Goal: Information Seeking & Learning: Learn about a topic

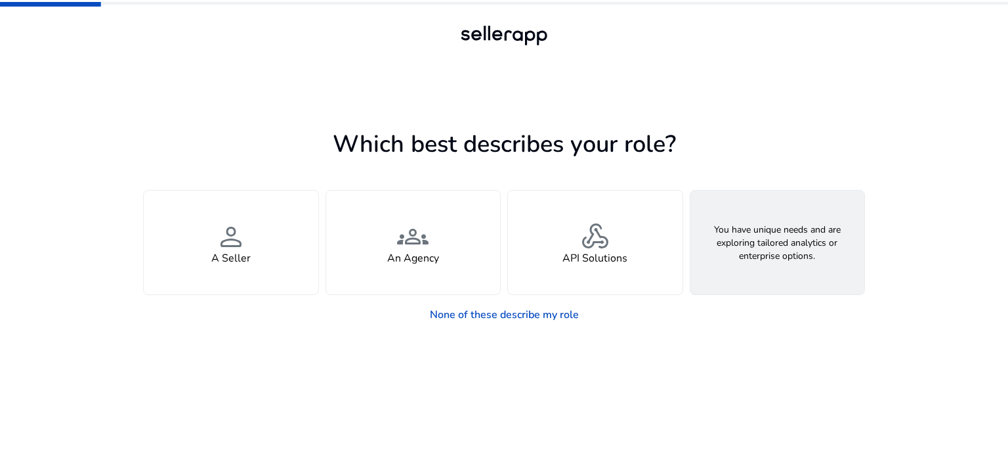
click at [766, 272] on div "feature_search Looking for Custom Solutions" at bounding box center [778, 242] width 175 height 104
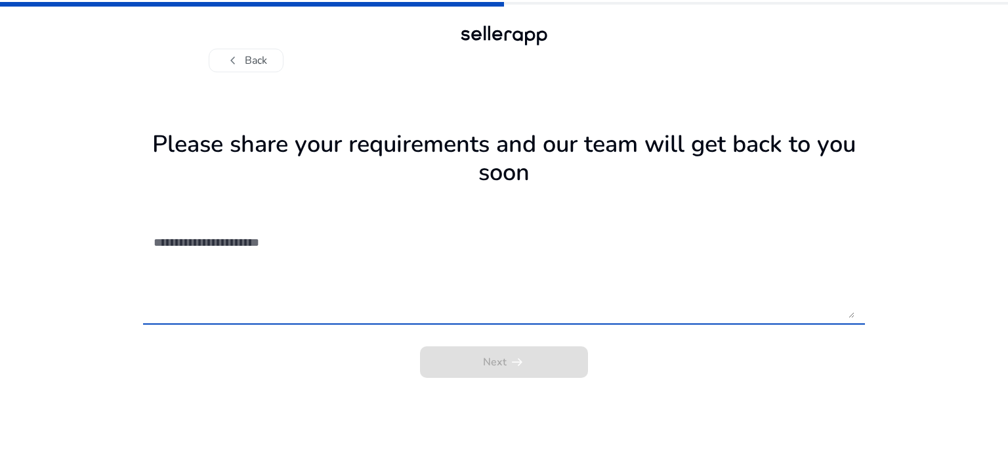
click at [502, 305] on textarea at bounding box center [504, 271] width 701 height 93
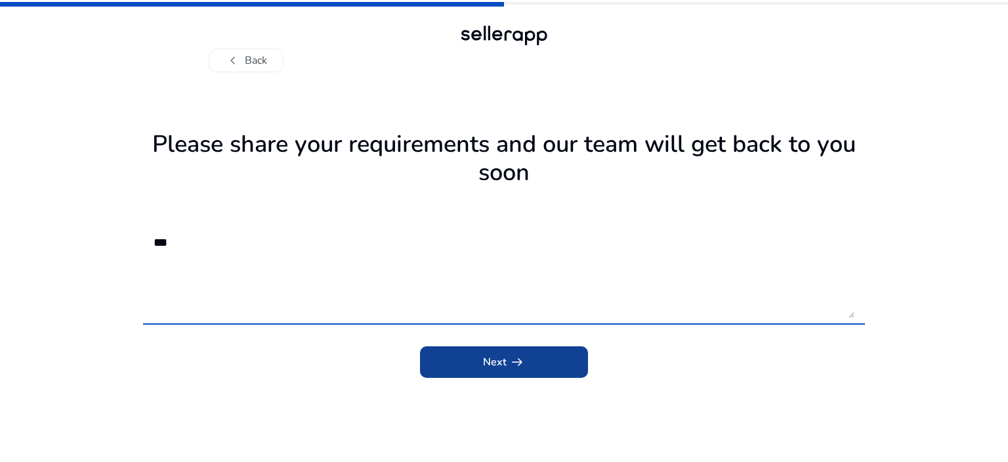
type textarea "***"
click at [523, 356] on span "arrow_right_alt" at bounding box center [517, 362] width 16 height 16
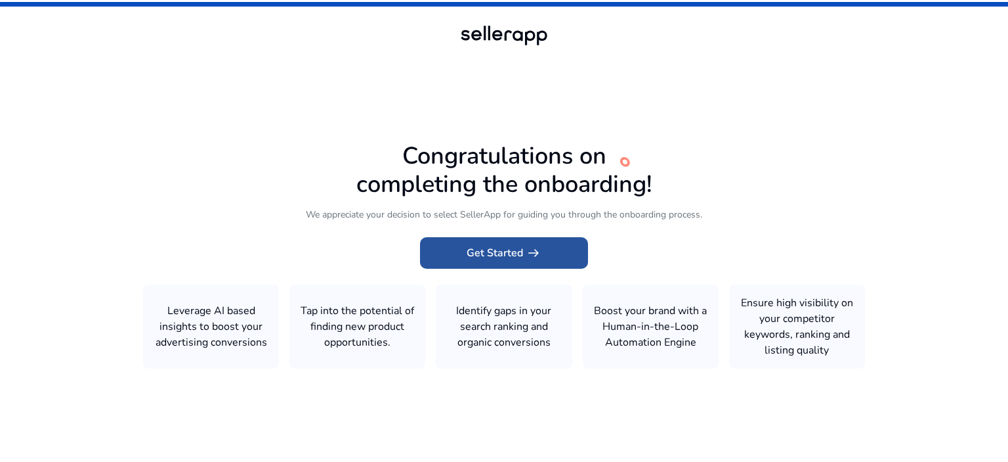
click at [570, 255] on span at bounding box center [504, 253] width 168 height 32
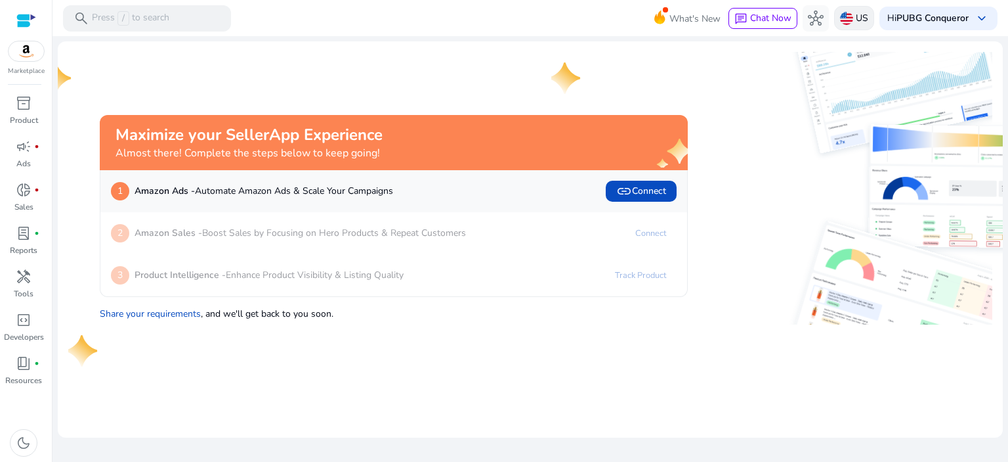
click at [860, 14] on p "US" at bounding box center [862, 18] width 12 height 23
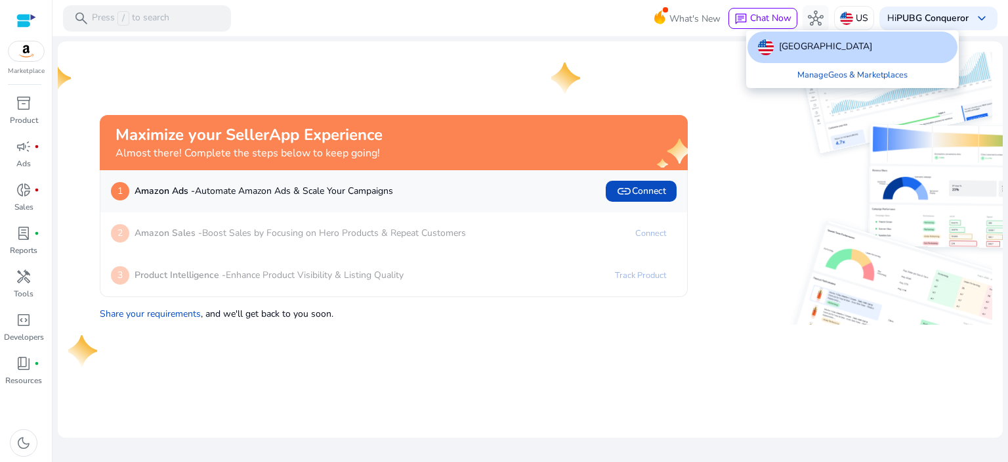
click at [717, 272] on div at bounding box center [504, 231] width 1008 height 462
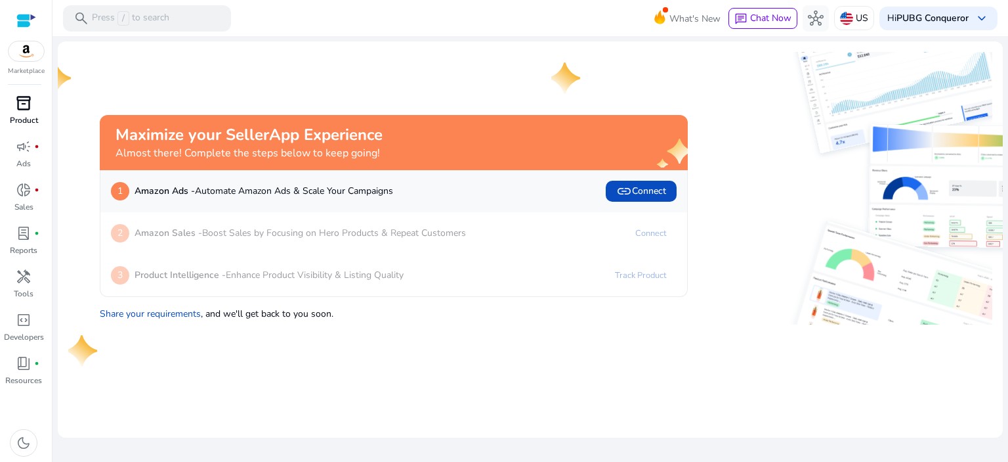
click at [32, 97] on span "inventory_2" at bounding box center [24, 103] width 16 height 16
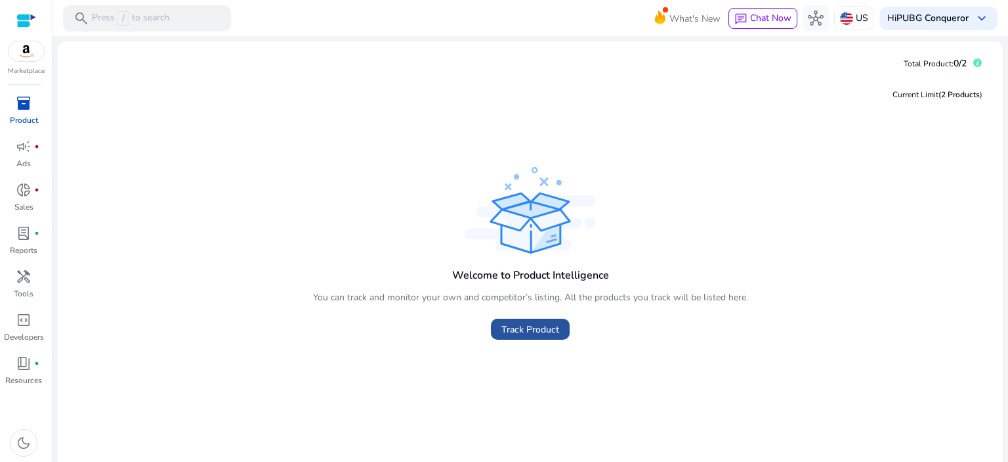
click at [541, 322] on span "Track Product" at bounding box center [531, 329] width 58 height 14
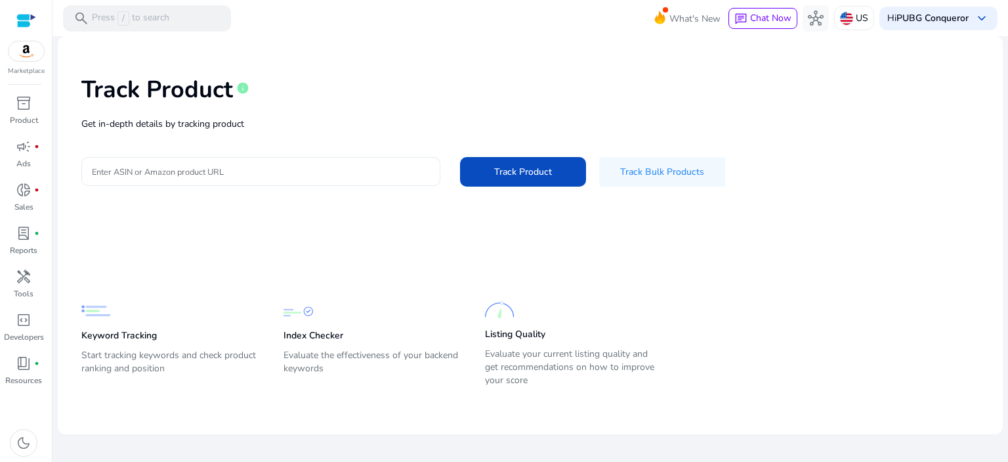
click at [280, 184] on div "Track Product info Get in-depth details by tracking product Enter ASIN or Amazo…" at bounding box center [530, 130] width 924 height 166
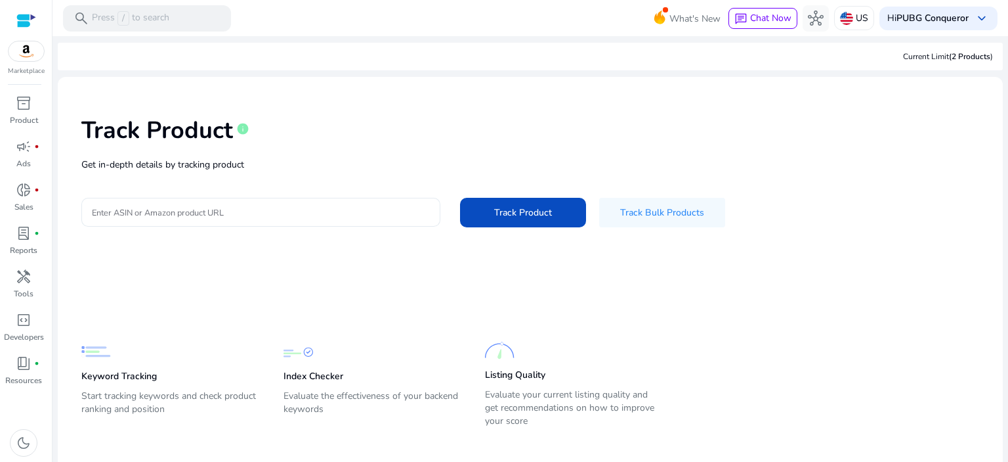
click at [279, 209] on input "Enter ASIN or Amazon product URL" at bounding box center [261, 212] width 338 height 14
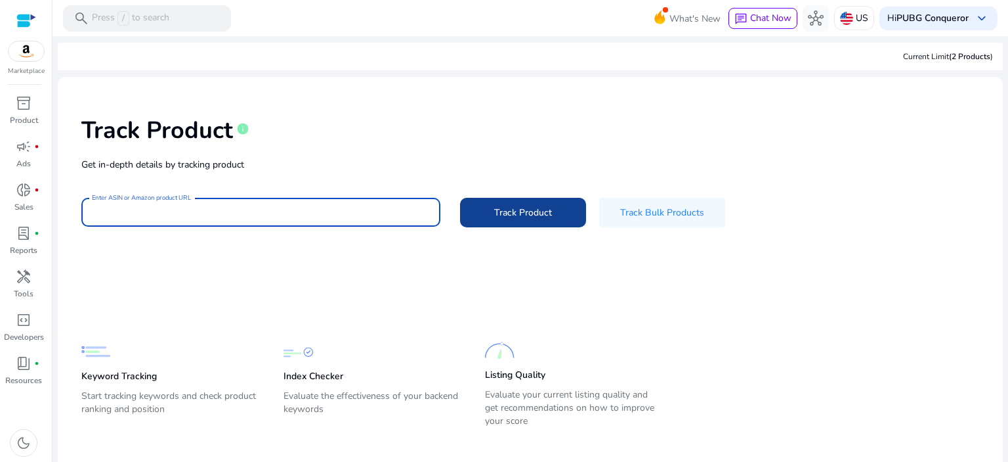
paste input "**********"
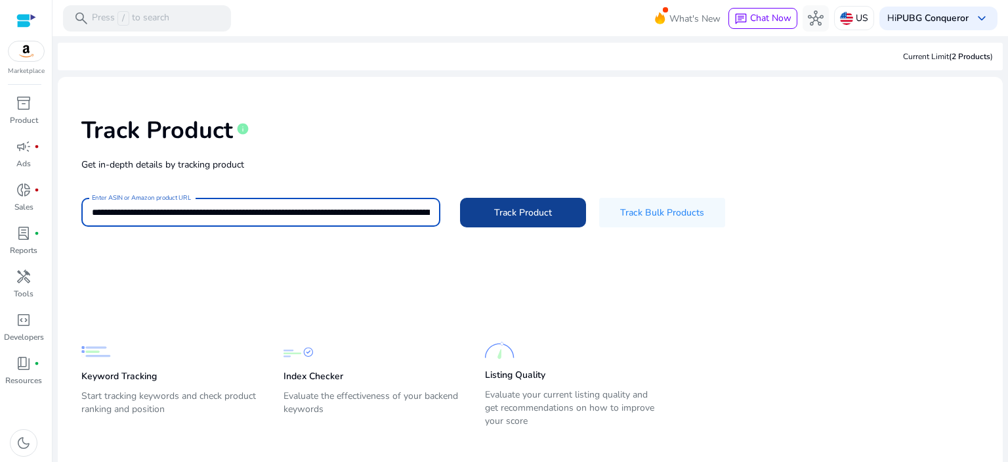
scroll to position [0, 2658]
type input "**********"
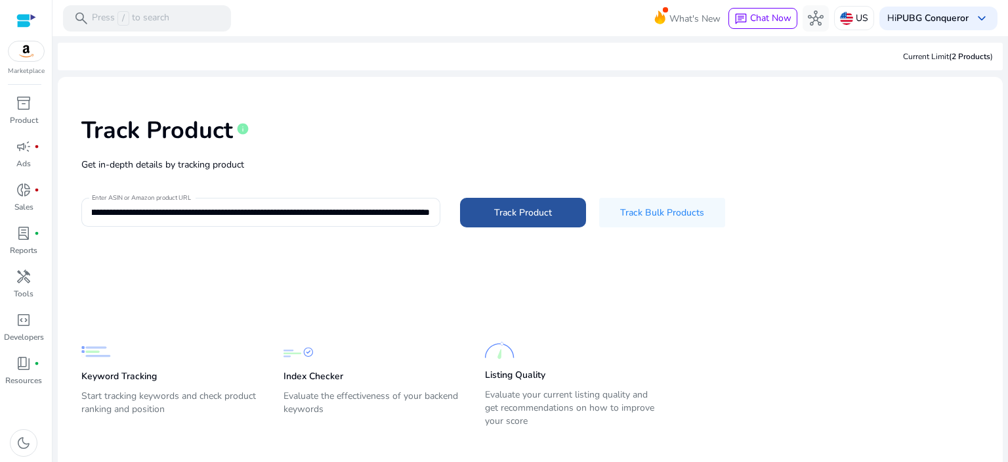
click at [581, 203] on span at bounding box center [523, 212] width 126 height 32
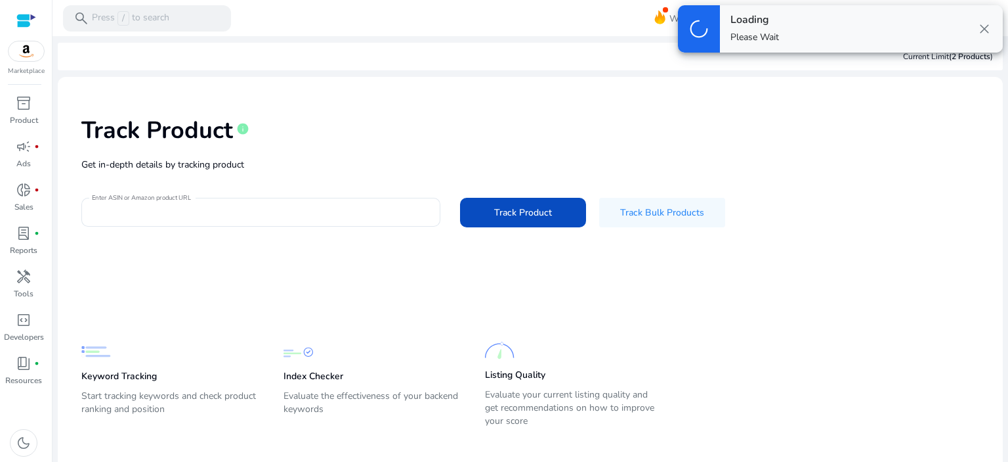
scroll to position [0, 0]
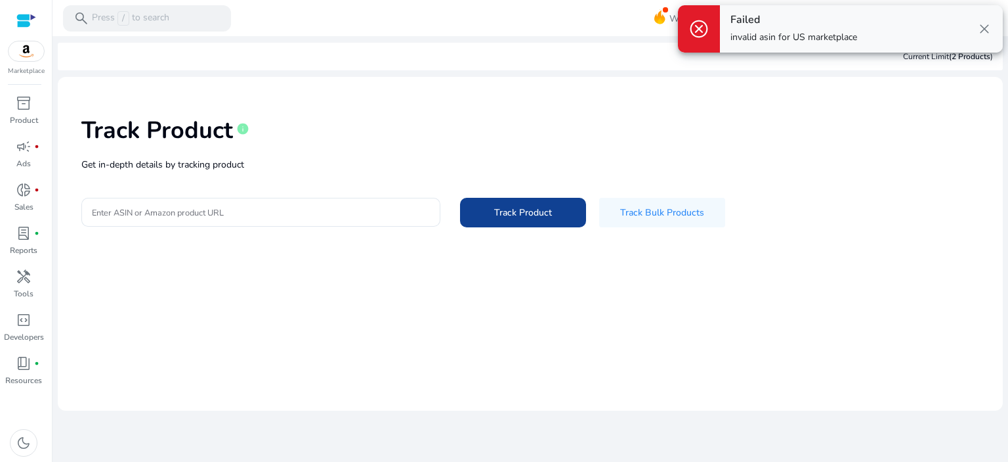
click at [503, 212] on span "Track Product" at bounding box center [523, 212] width 58 height 14
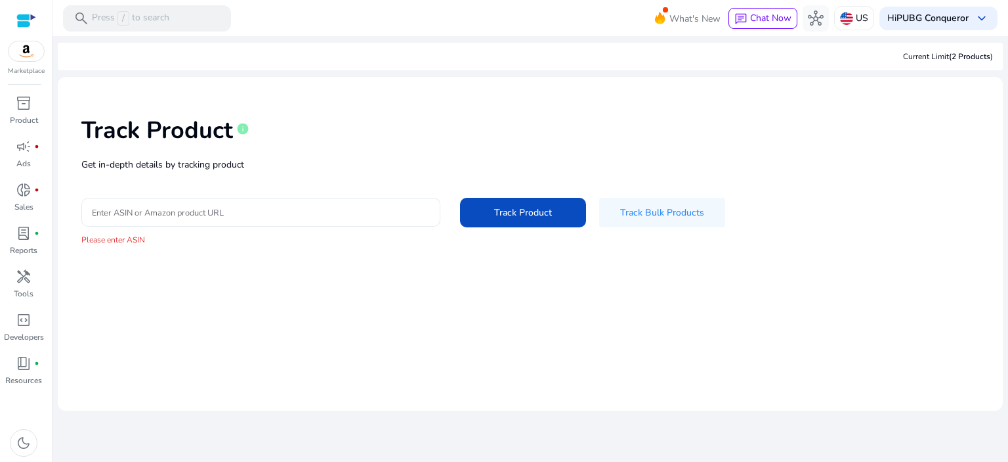
click at [273, 206] on input "Enter ASIN or Amazon product URL" at bounding box center [261, 212] width 338 height 14
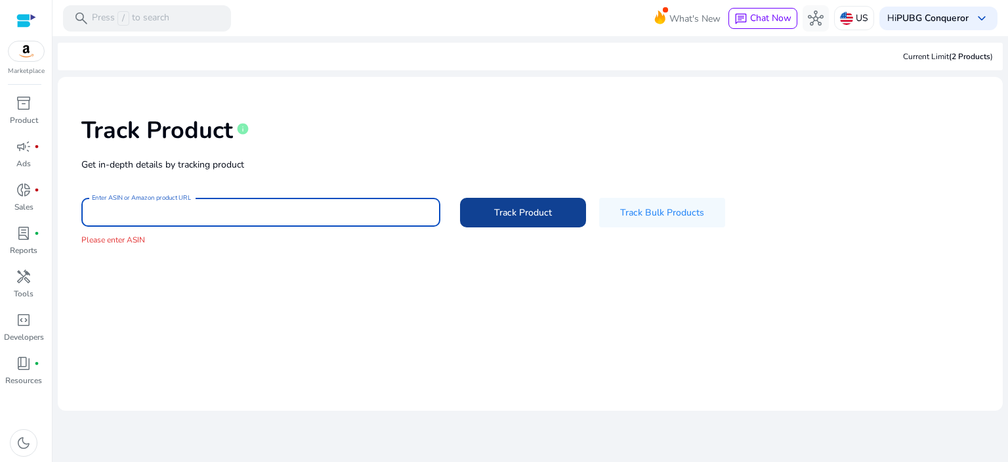
paste input "**********"
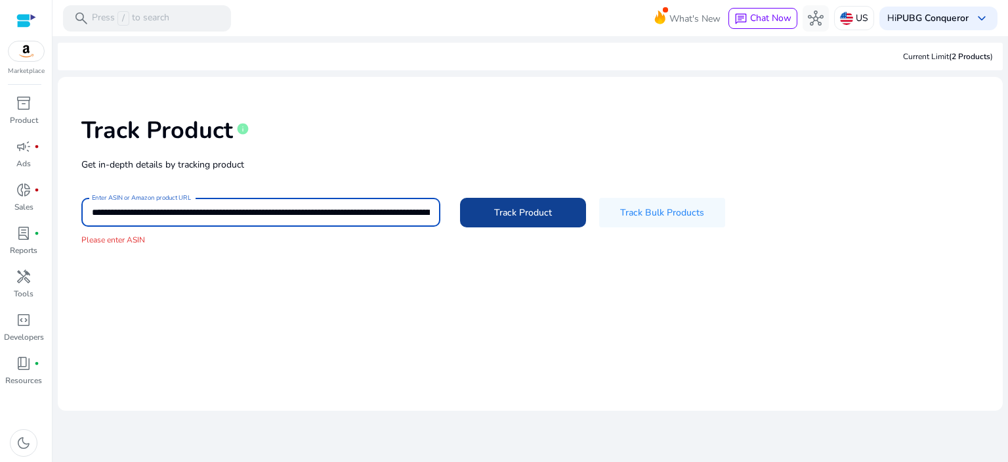
scroll to position [0, 2662]
type input "**********"
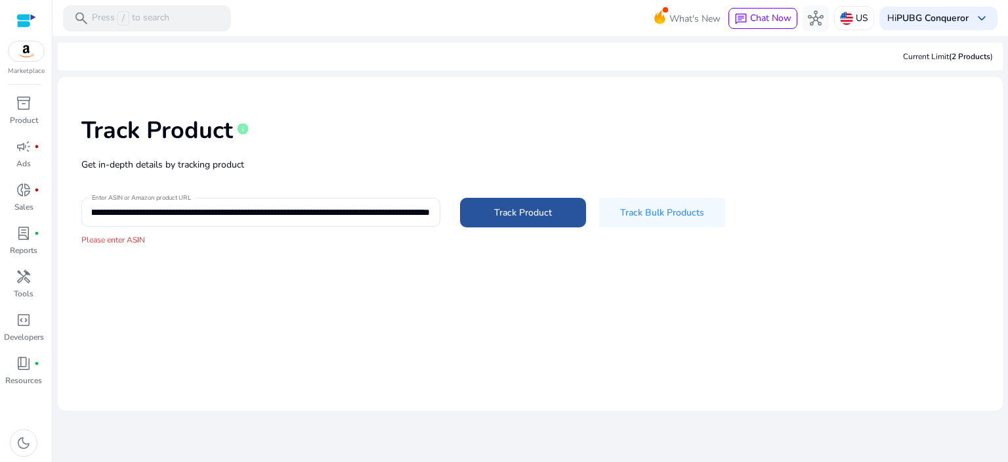
click at [535, 220] on span at bounding box center [523, 212] width 126 height 32
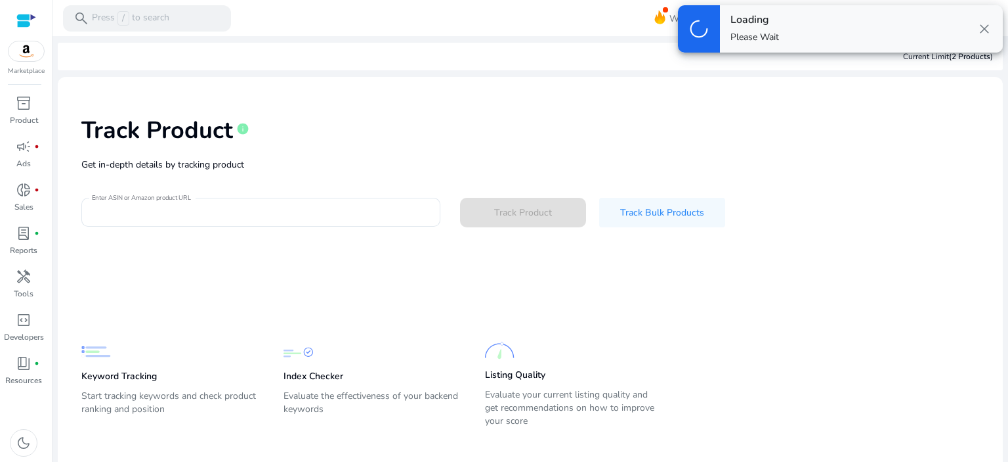
scroll to position [0, 0]
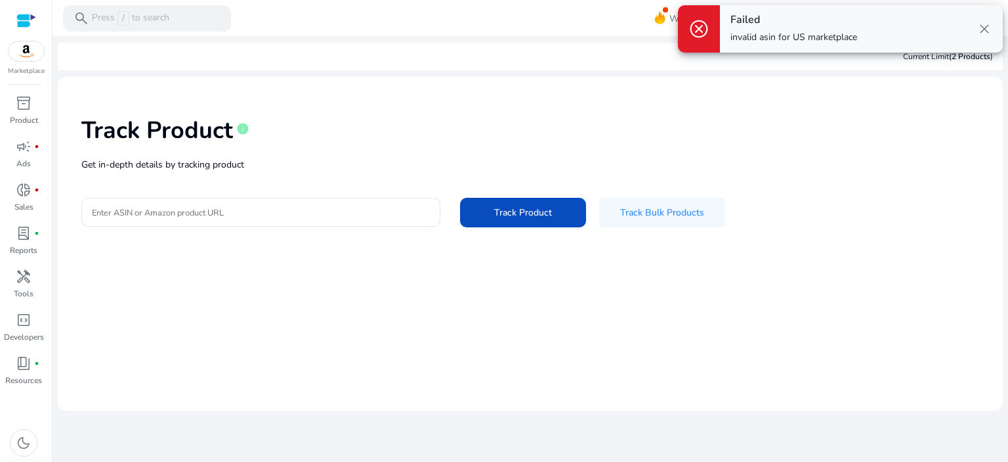
click at [985, 26] on span "close" at bounding box center [985, 29] width 16 height 16
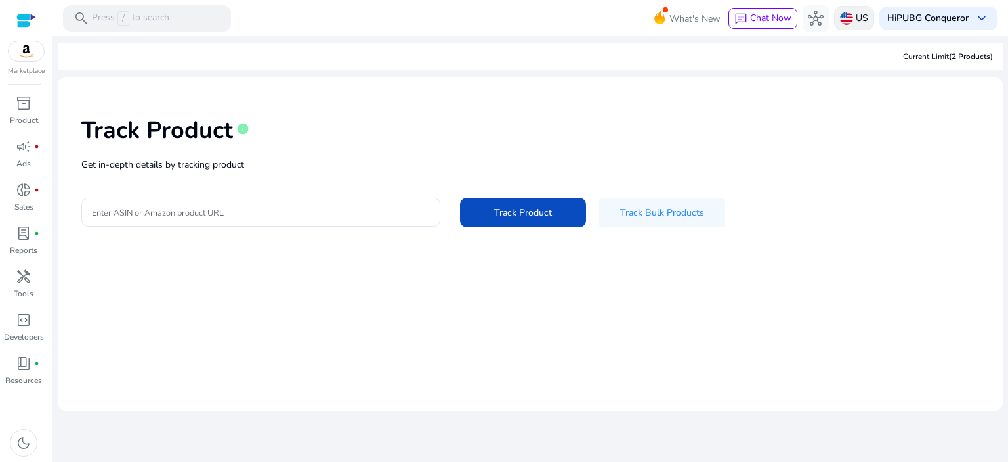
click at [842, 19] on img at bounding box center [846, 18] width 13 height 13
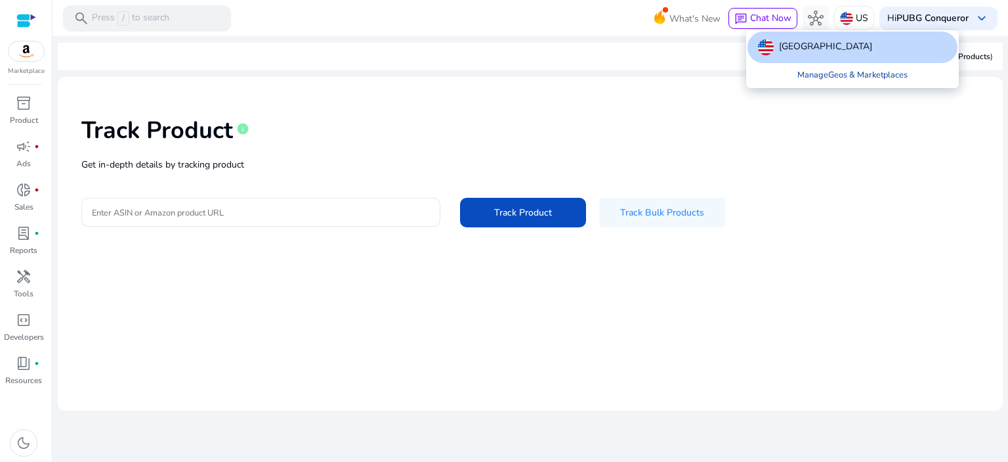
click at [825, 80] on link "Manage Geos & Marketplaces" at bounding box center [852, 75] width 131 height 24
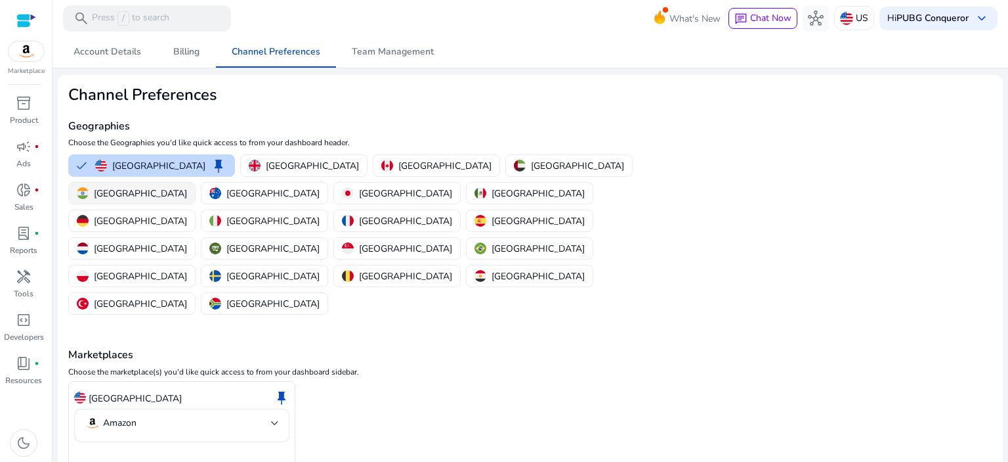
click at [187, 186] on div "[GEOGRAPHIC_DATA]" at bounding box center [132, 193] width 110 height 14
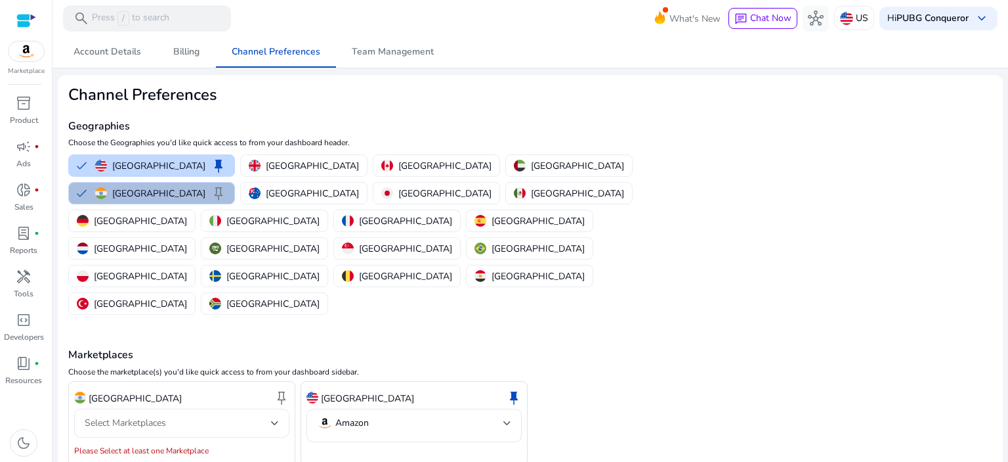
click at [204, 408] on div "Select Marketplaces" at bounding box center [182, 422] width 194 height 29
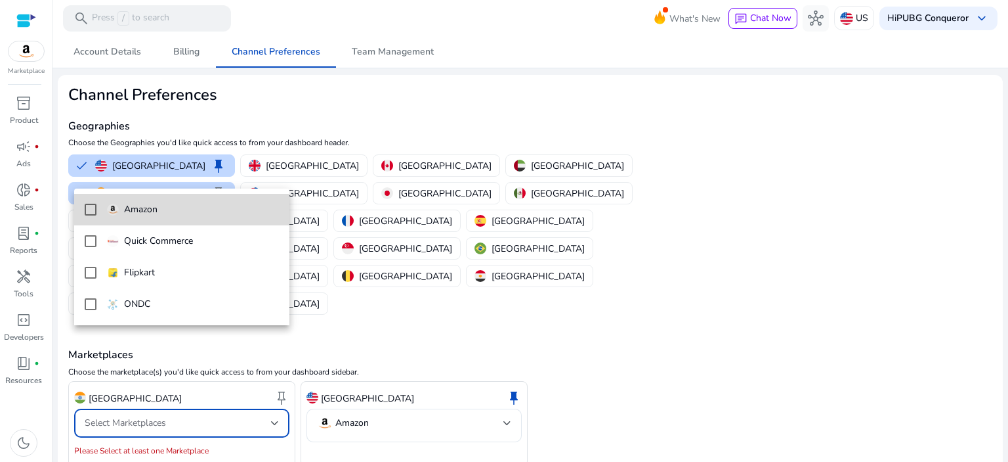
click at [180, 212] on span "Amazon" at bounding box center [193, 209] width 172 height 14
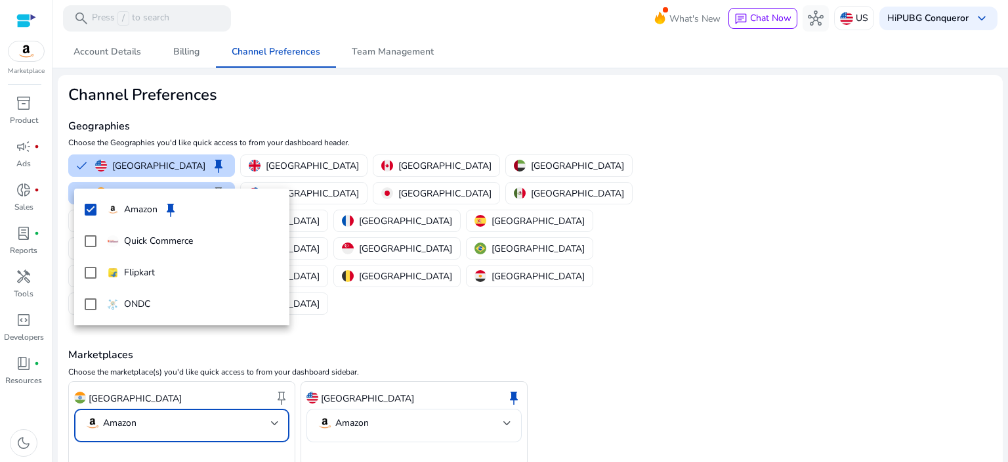
click at [148, 410] on div at bounding box center [504, 231] width 1008 height 462
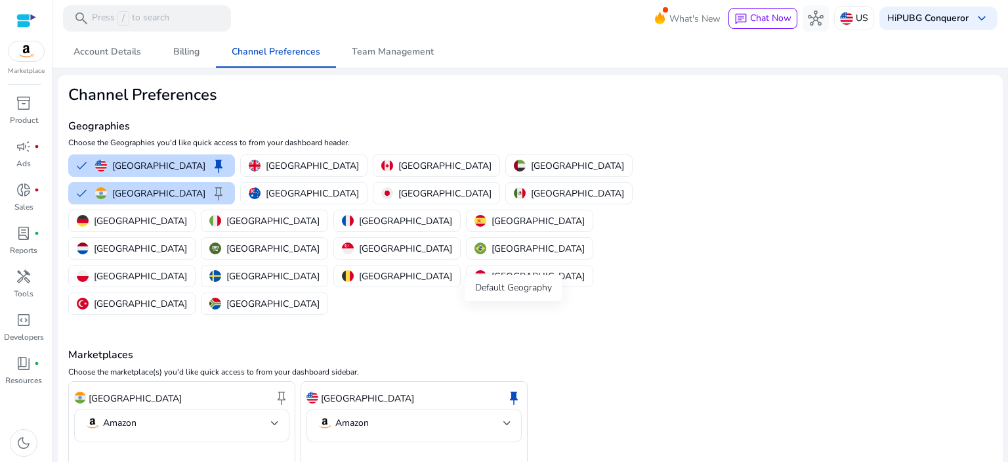
click at [514, 389] on span "keep" at bounding box center [514, 397] width 16 height 16
click at [285, 389] on span "keep" at bounding box center [282, 397] width 16 height 16
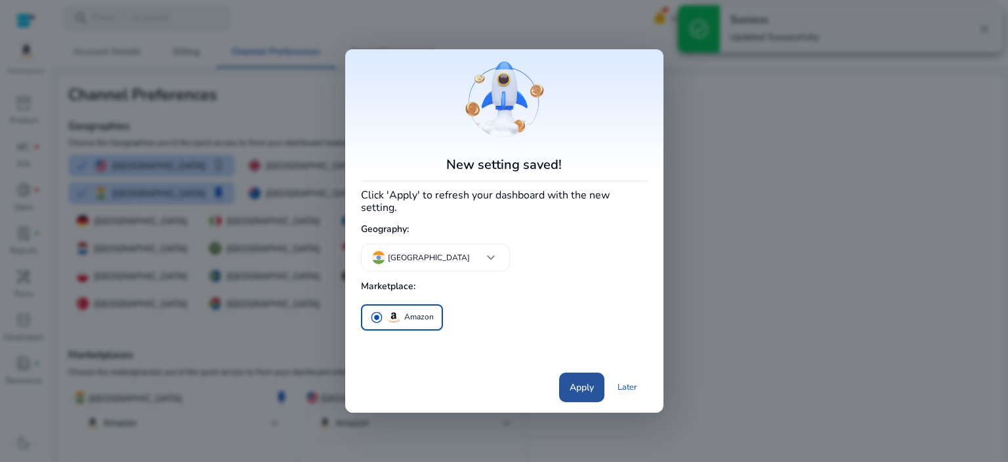
click at [586, 385] on span "Apply" at bounding box center [582, 387] width 24 height 14
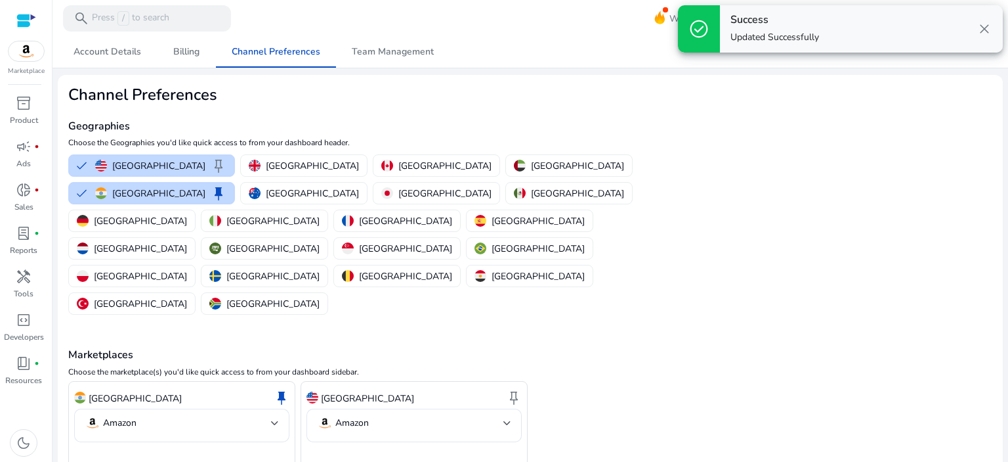
click at [992, 29] on span "close" at bounding box center [985, 29] width 16 height 16
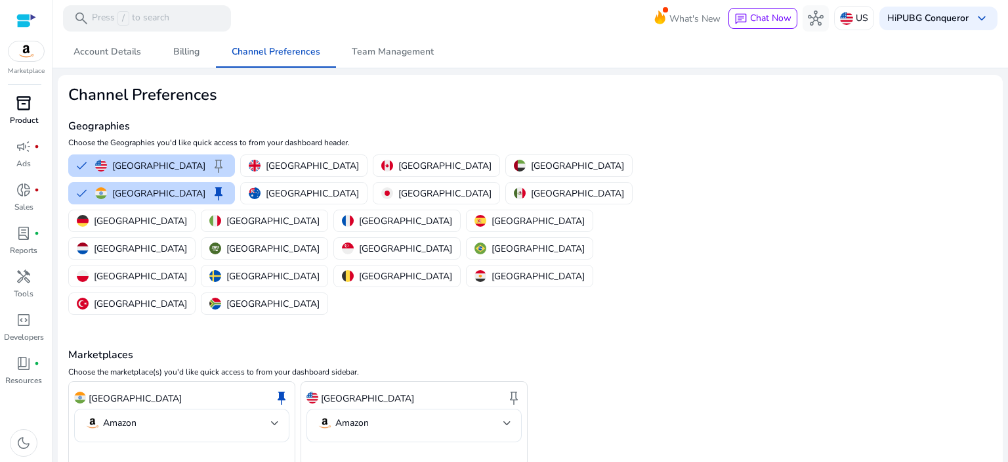
click at [30, 116] on p "Product" at bounding box center [24, 120] width 28 height 12
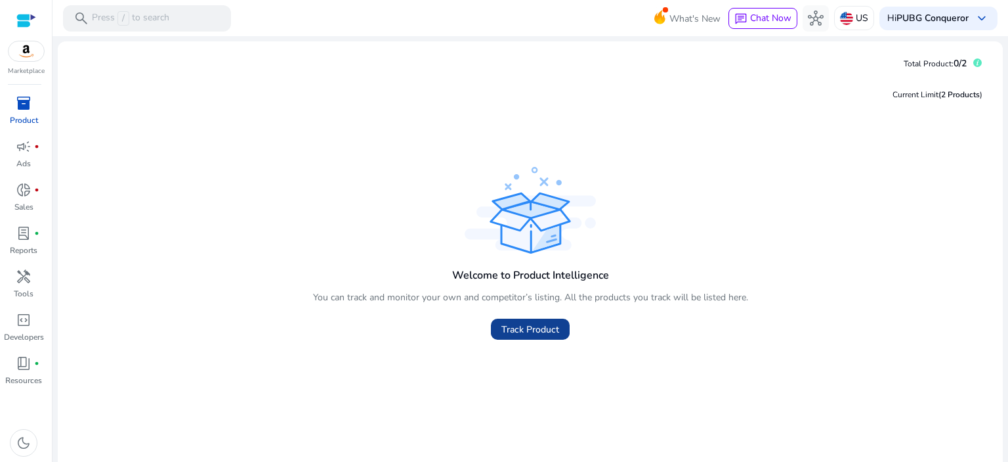
click at [527, 322] on span at bounding box center [530, 329] width 79 height 32
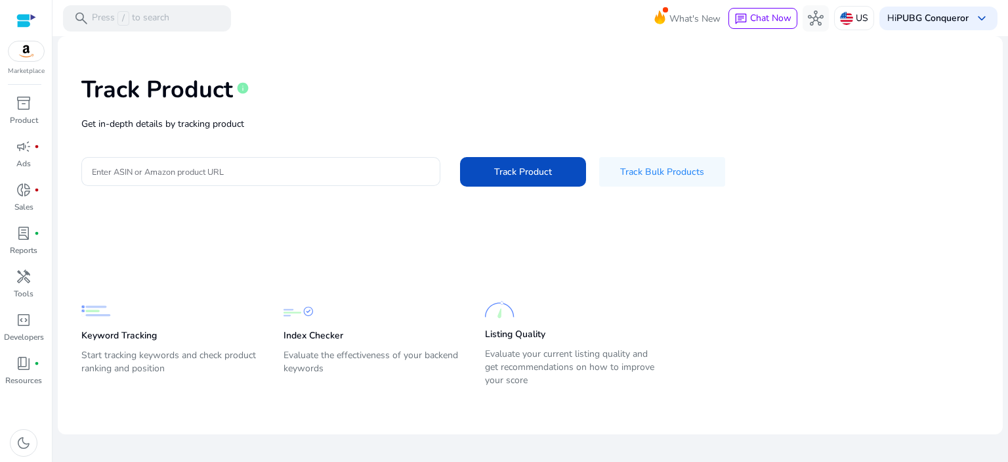
click at [217, 148] on div "Track Product info Get in-depth details by tracking product Enter ASIN or Amazo…" at bounding box center [530, 130] width 924 height 166
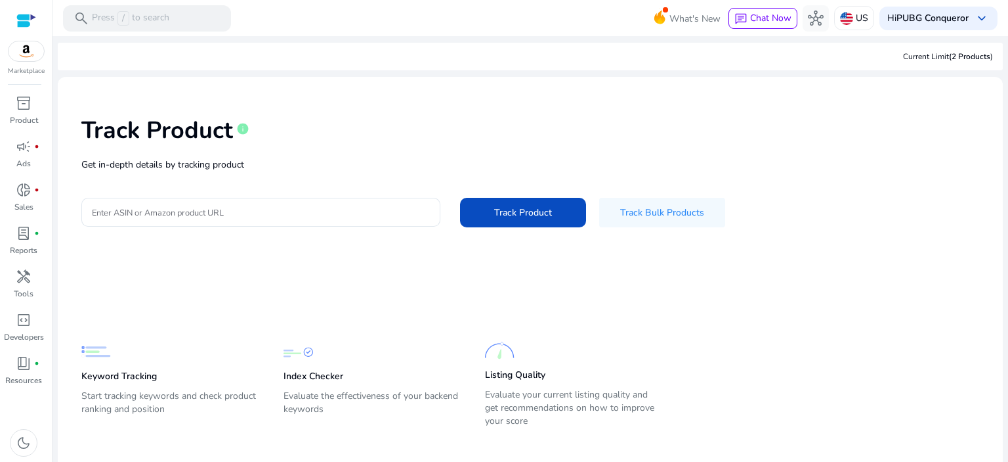
click at [236, 177] on div "Track Product info Get in-depth details by tracking product Enter ASIN or Amazo…" at bounding box center [530, 170] width 924 height 166
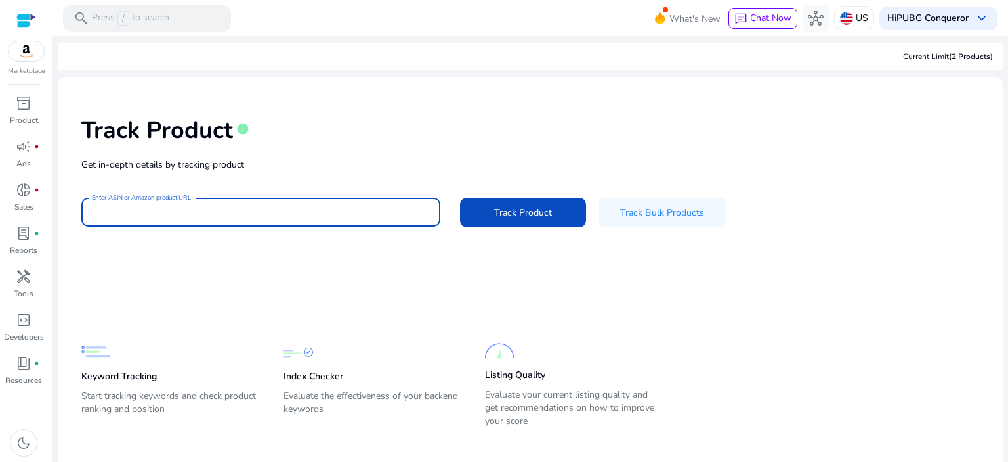
click at [259, 207] on input "Enter ASIN or Amazon product URL" at bounding box center [261, 212] width 338 height 14
paste input "**********"
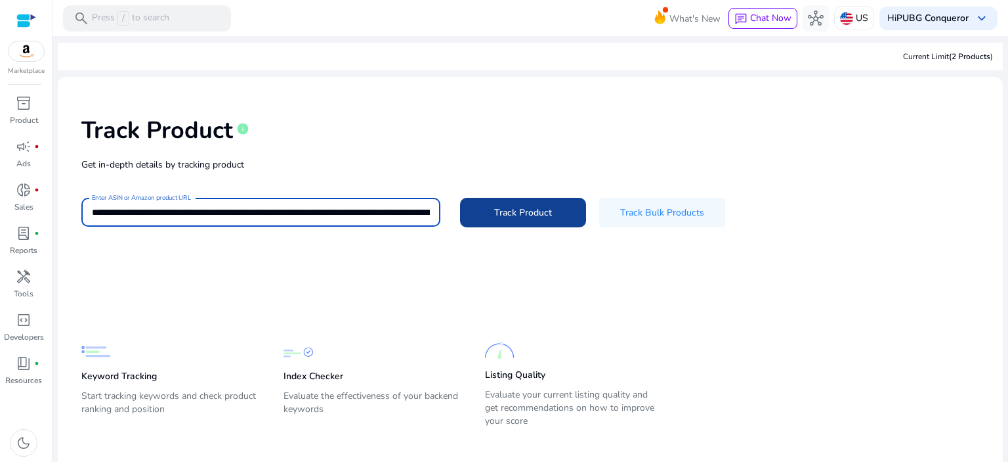
scroll to position [0, 2662]
type input "**********"
click at [520, 218] on span "Track Product" at bounding box center [523, 212] width 58 height 14
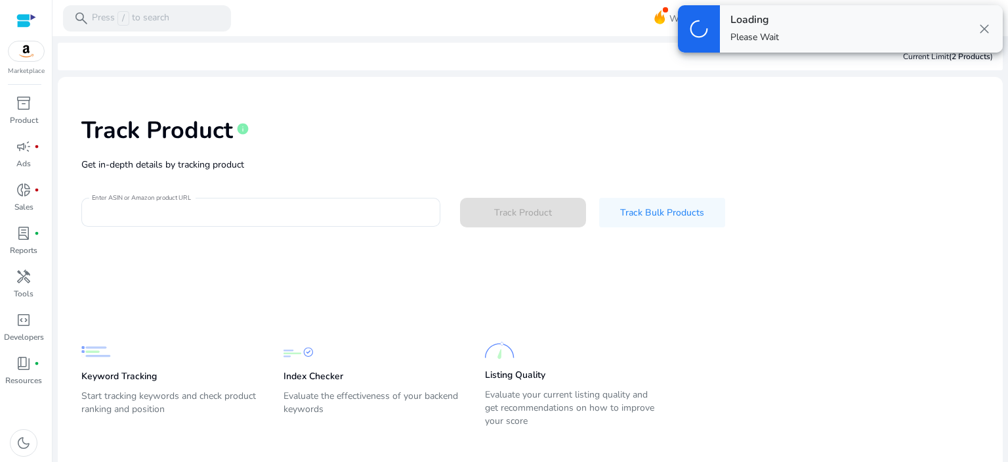
scroll to position [0, 0]
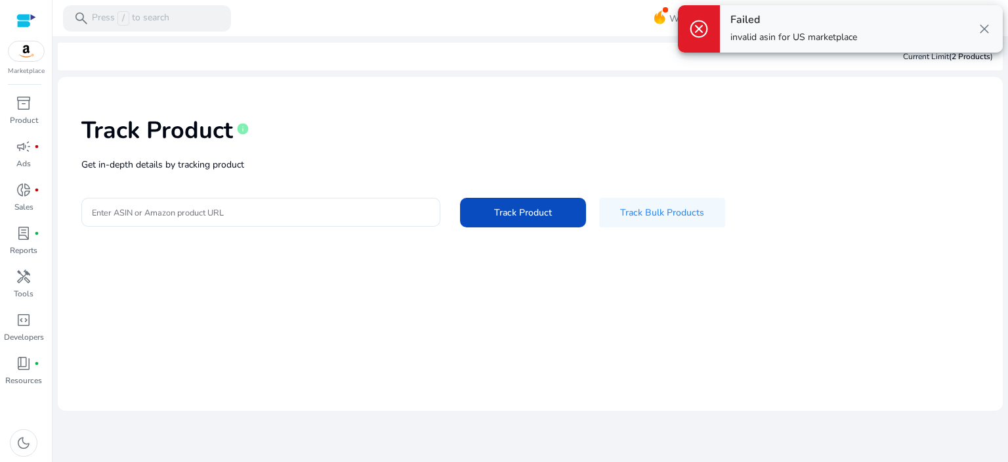
click at [989, 27] on span "close" at bounding box center [985, 29] width 16 height 16
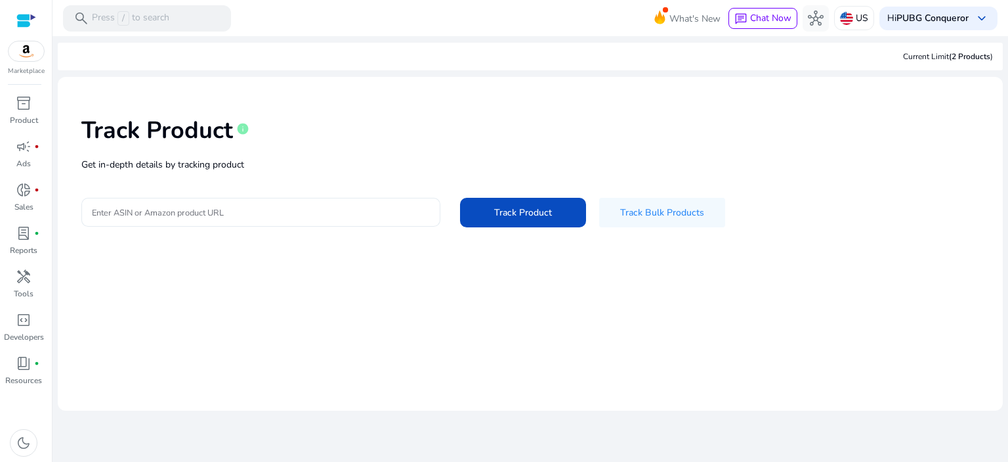
click at [297, 212] on input "Enter ASIN or Amazon product URL" at bounding box center [261, 212] width 338 height 14
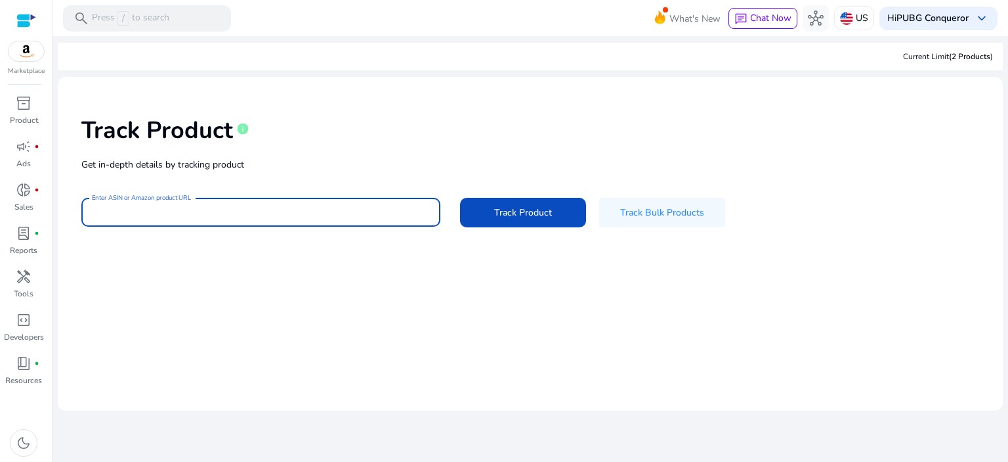
click at [299, 216] on input "Enter ASIN or Amazon product URL" at bounding box center [261, 212] width 338 height 14
paste input "**********"
type input "**********"
click at [537, 214] on span "Track Product" at bounding box center [523, 212] width 58 height 14
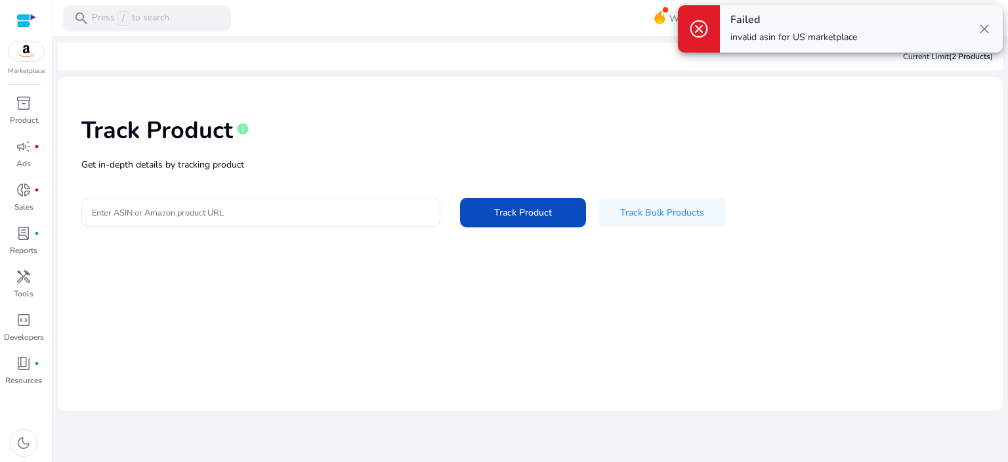
click at [261, 227] on div "Enter ASIN or Amazon product URL Track Product Track Bulk Products" at bounding box center [530, 213] width 898 height 30
click at [274, 196] on div "Track Product info Get in-depth details by tracking product Enter ASIN or Amazo…" at bounding box center [530, 170] width 924 height 166
click at [446, 125] on div "Track Product info" at bounding box center [530, 127] width 898 height 54
click at [990, 29] on span "close" at bounding box center [985, 29] width 16 height 16
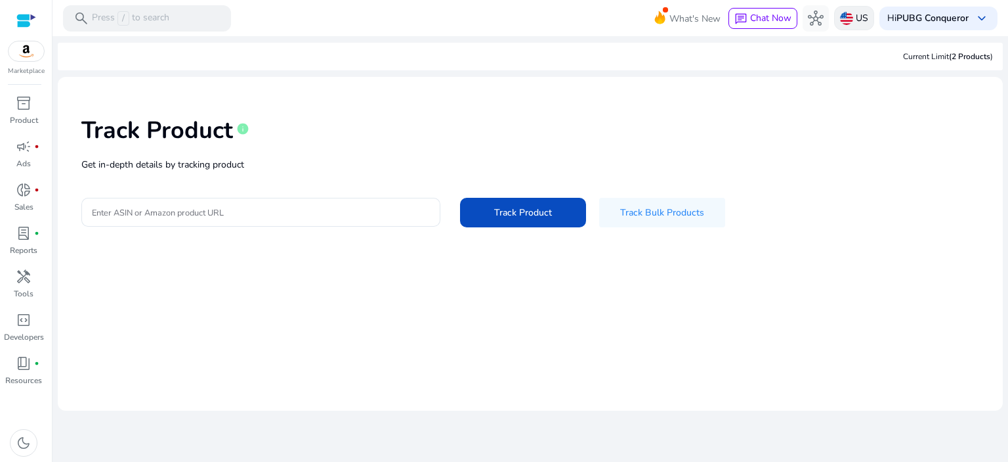
click at [854, 19] on div "US" at bounding box center [854, 18] width 40 height 24
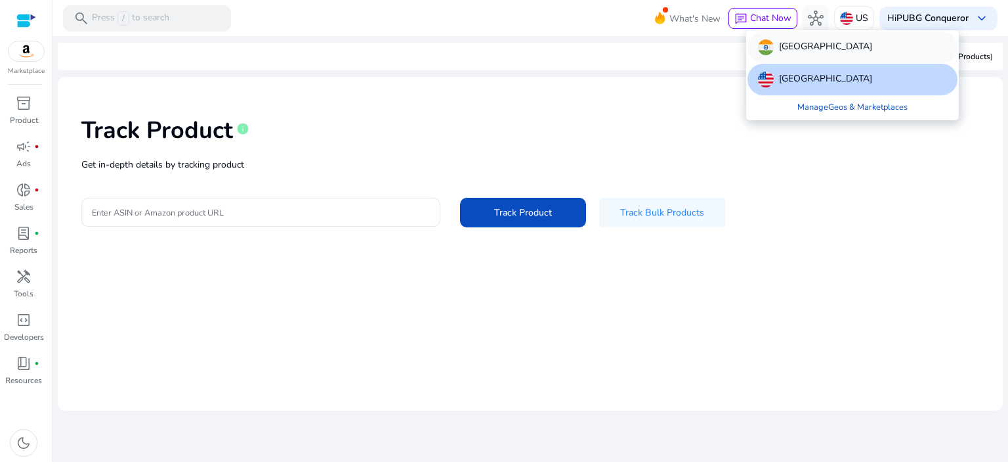
click at [810, 44] on div "[GEOGRAPHIC_DATA]" at bounding box center [853, 48] width 210 height 32
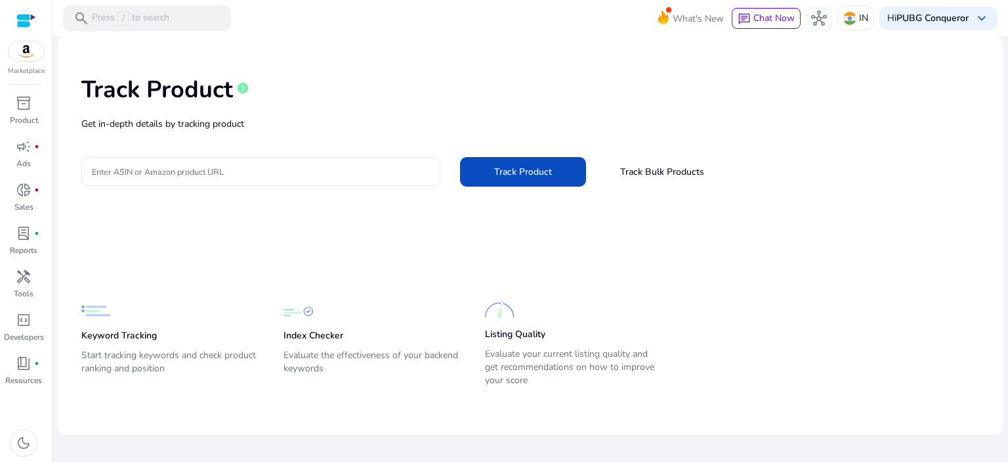
click at [247, 153] on div "Track Product info Get in-depth details by tracking product Enter ASIN or Amazo…" at bounding box center [530, 130] width 924 height 166
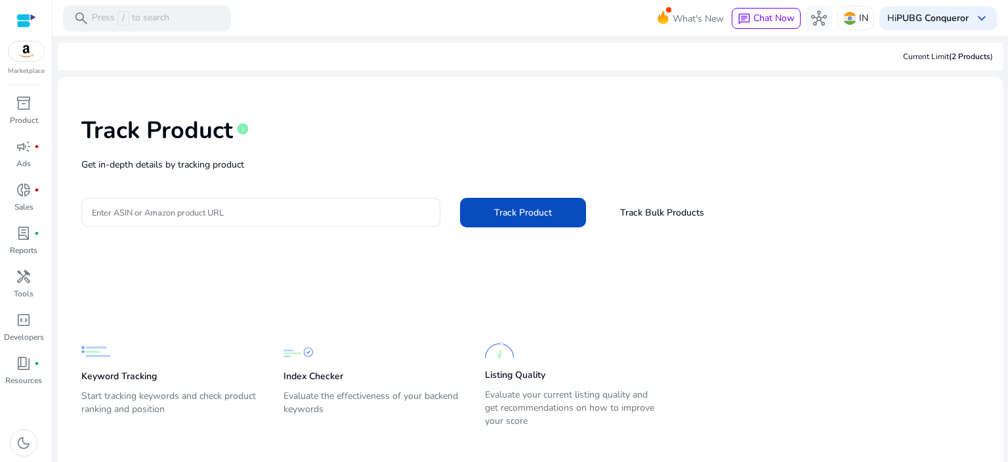
click at [265, 167] on p "Get in-depth details by tracking product" at bounding box center [530, 165] width 898 height 14
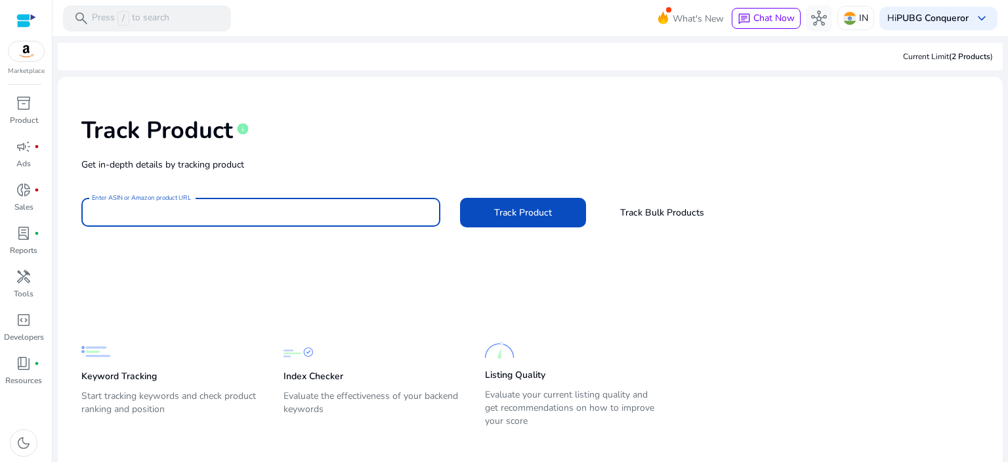
click at [305, 209] on input "Enter ASIN or Amazon product URL" at bounding box center [261, 212] width 338 height 14
paste input "**********"
type input "**********"
click at [485, 217] on span at bounding box center [523, 212] width 126 height 32
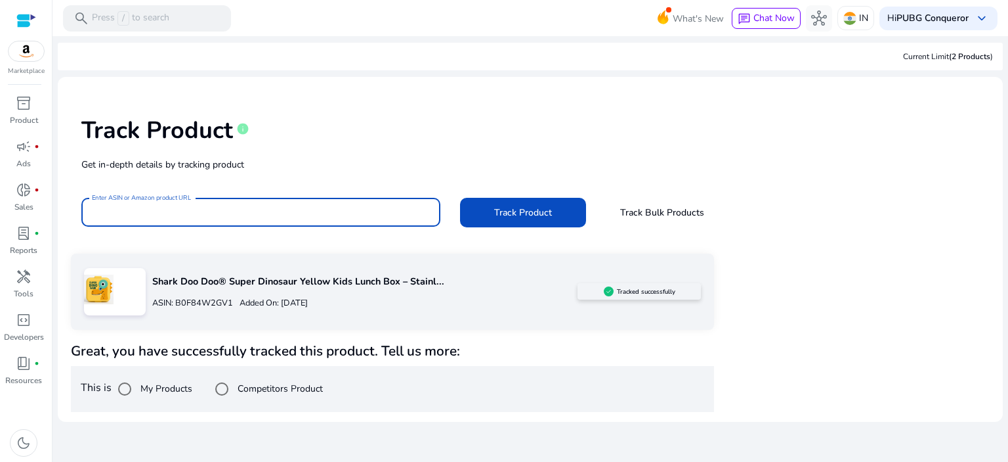
click at [259, 215] on input "Enter ASIN or Amazon product URL" at bounding box center [261, 212] width 338 height 14
paste input "**********"
type input "**********"
click at [502, 219] on span at bounding box center [523, 212] width 126 height 32
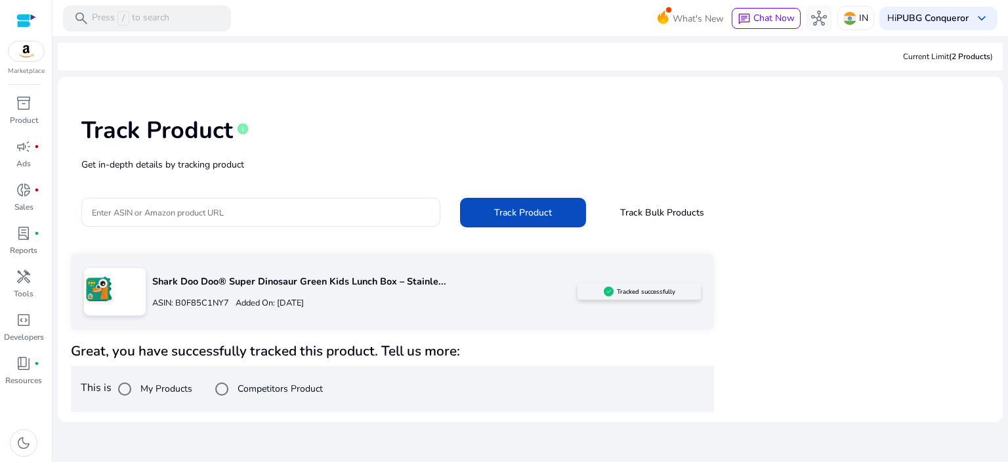
click at [204, 289] on div "Shark Doo Doo® Super Dinosaur Green Kids Lunch Box – Stainle... ASIN: B0F85C1NY…" at bounding box center [362, 292] width 432 height 50
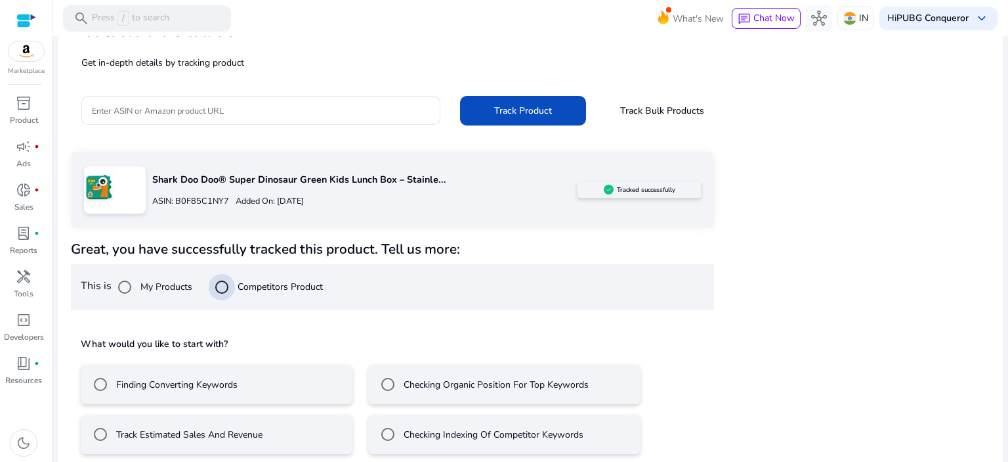
scroll to position [112, 0]
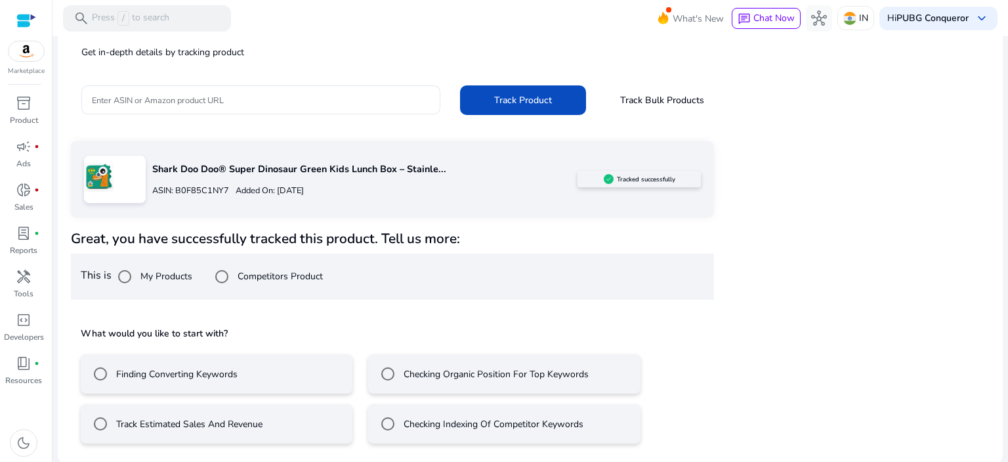
click at [255, 379] on mat-radio-button "Finding Converting Keywords" at bounding box center [217, 373] width 272 height 39
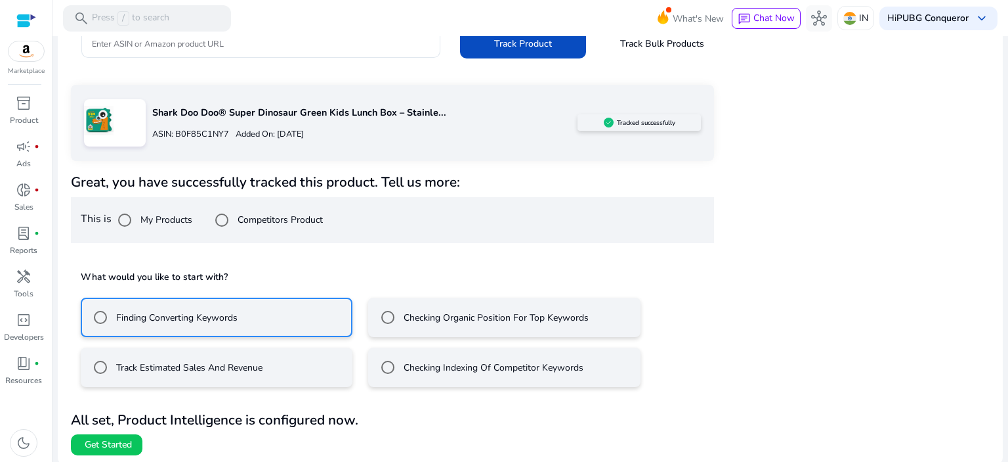
scroll to position [171, 0]
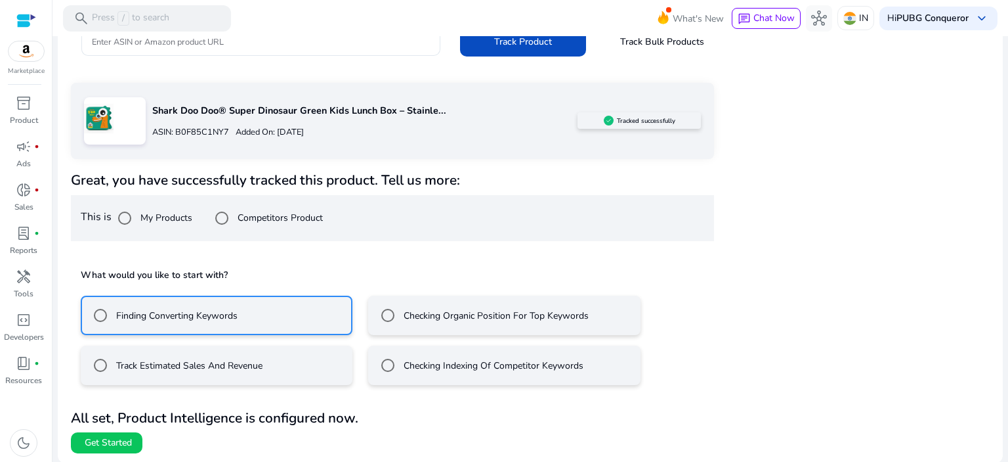
click at [453, 316] on label "Checking Organic Position For Top Keywords" at bounding box center [495, 316] width 188 height 14
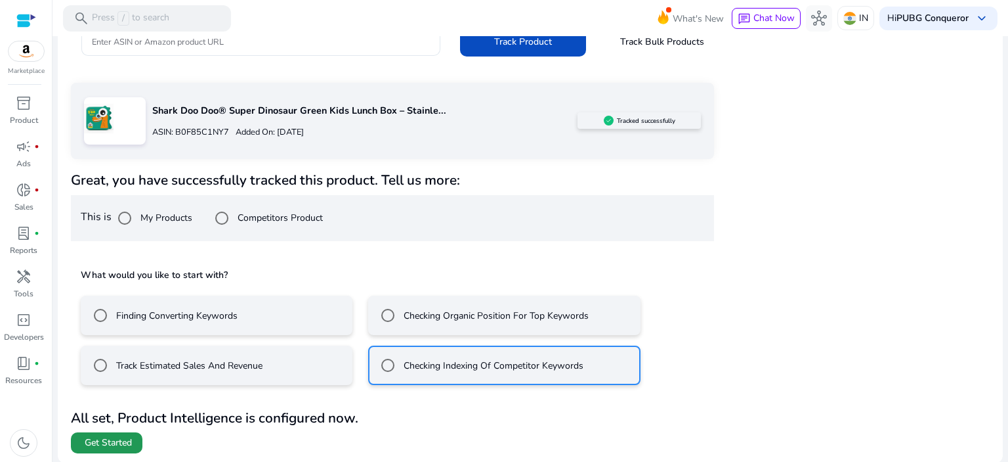
click at [121, 439] on span "Get Started" at bounding box center [108, 442] width 47 height 13
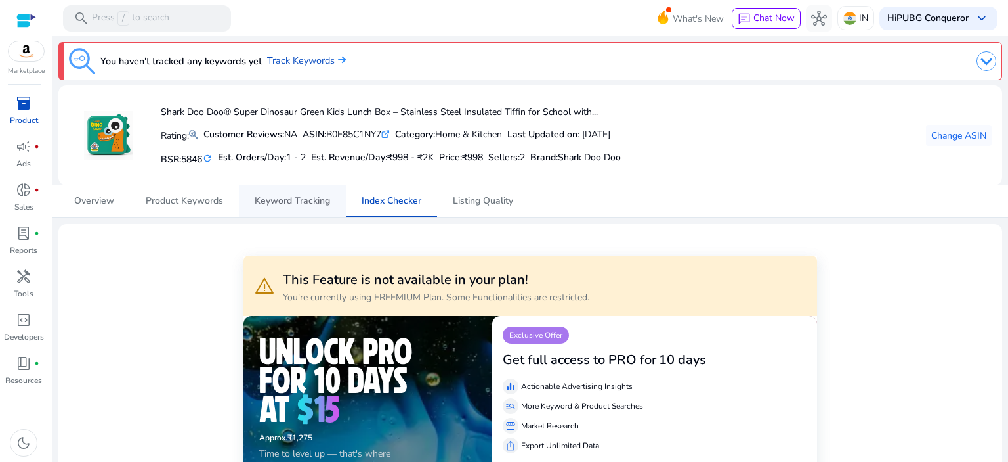
click at [326, 202] on span "Keyword Tracking" at bounding box center [293, 200] width 76 height 9
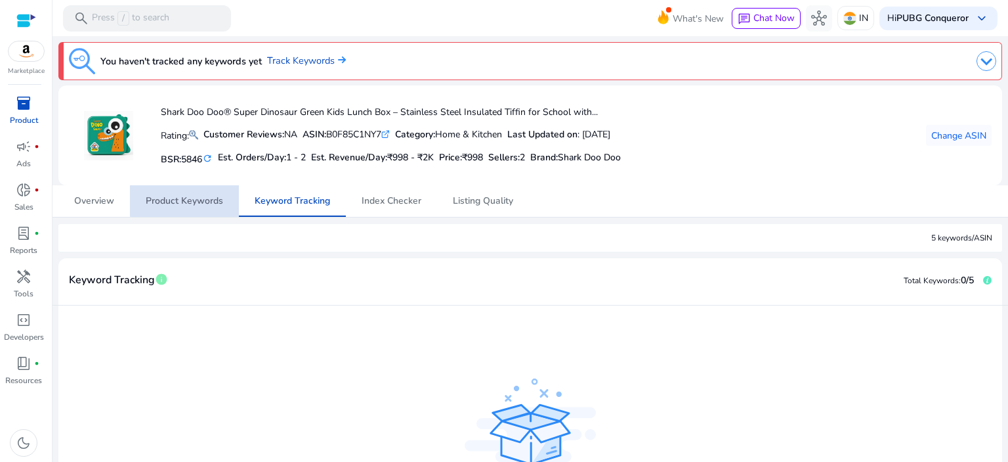
click at [211, 200] on span "Product Keywords" at bounding box center [184, 200] width 77 height 9
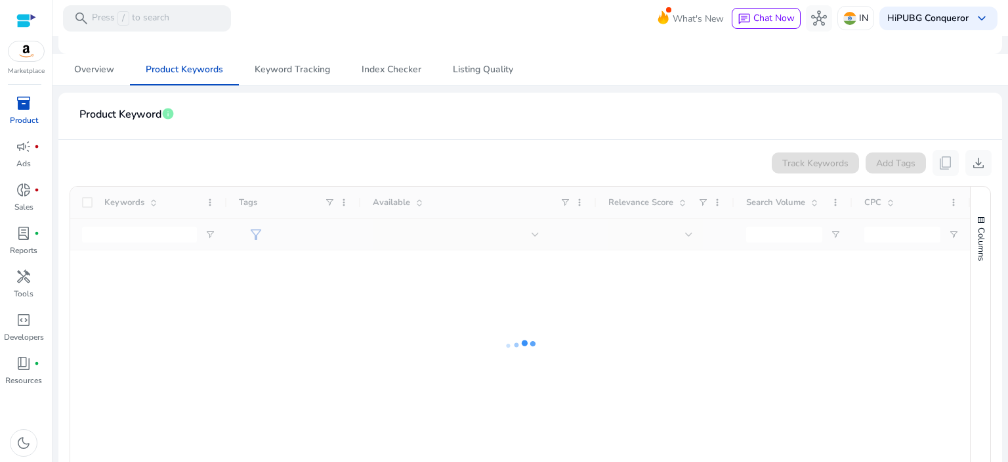
scroll to position [170, 0]
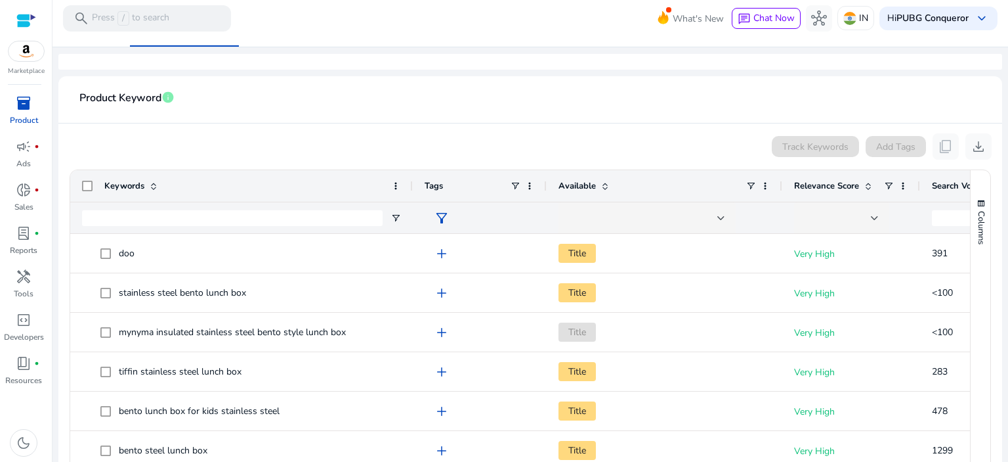
drag, startPoint x: 225, startPoint y: 185, endPoint x: 410, endPoint y: 185, distance: 185.8
click at [410, 185] on div at bounding box center [412, 186] width 5 height 32
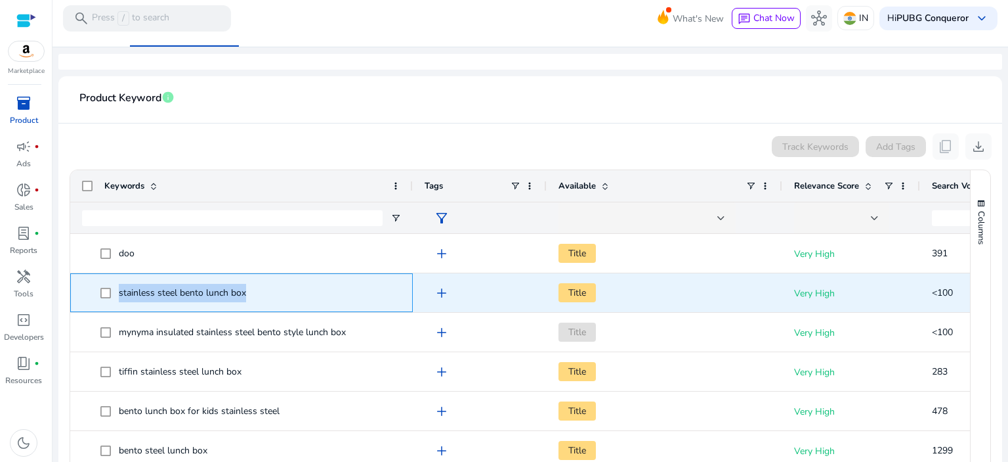
drag, startPoint x: 267, startPoint y: 290, endPoint x: 112, endPoint y: 298, distance: 155.8
click at [112, 298] on span "stainless steel bento lunch box" at bounding box center [250, 292] width 301 height 27
copy span "stainless steel bento lunch box"
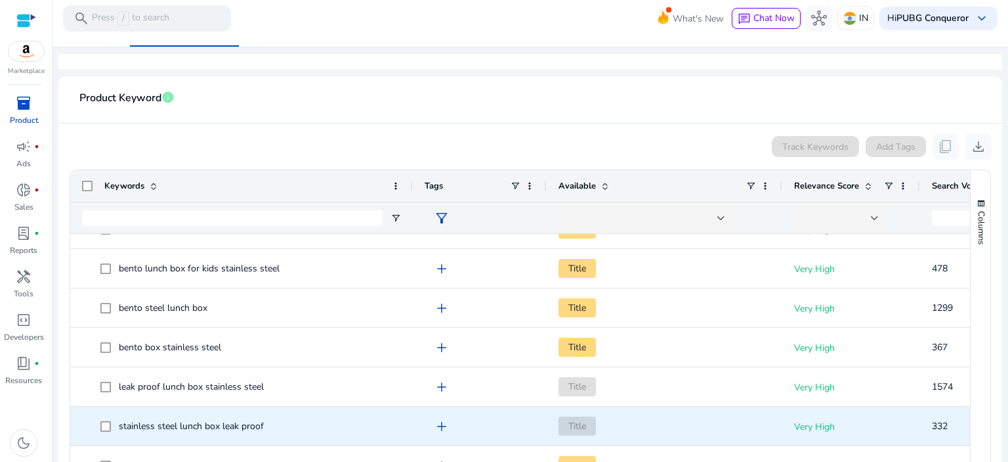
scroll to position [139, 0]
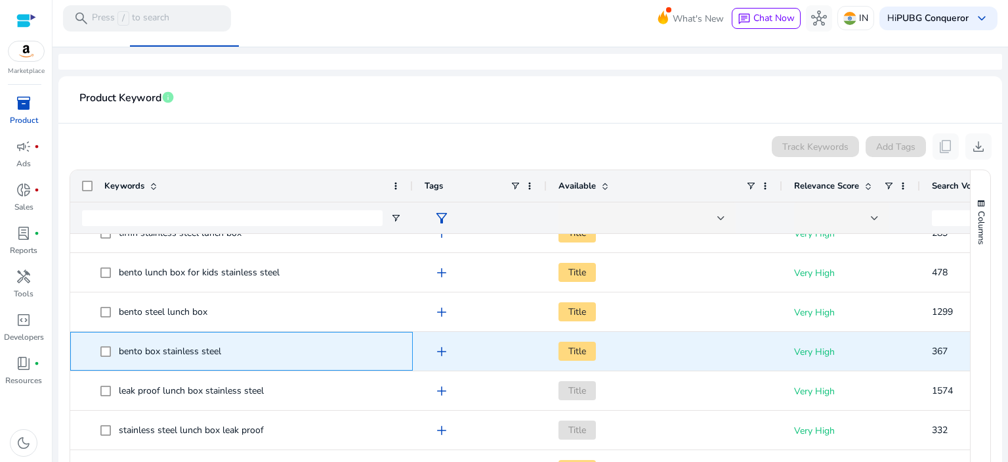
drag, startPoint x: 119, startPoint y: 348, endPoint x: 262, endPoint y: 351, distance: 142.5
click at [221, 351] on div "bento box stainless steel" at bounding box center [170, 351] width 102 height 18
click at [252, 350] on span "bento box stainless steel" at bounding box center [250, 350] width 301 height 27
drag, startPoint x: 249, startPoint y: 348, endPoint x: 118, endPoint y: 357, distance: 131.6
click at [115, 358] on span "bento box stainless steel" at bounding box center [250, 350] width 301 height 27
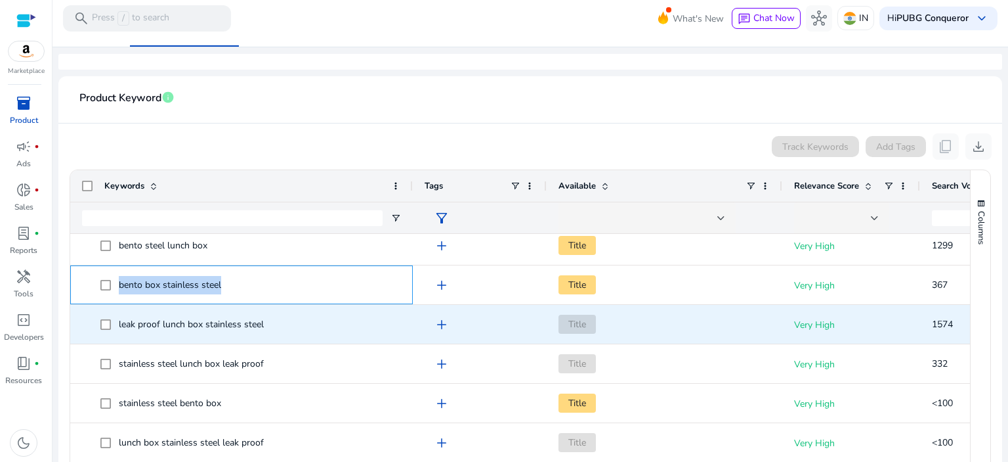
scroll to position [0, 0]
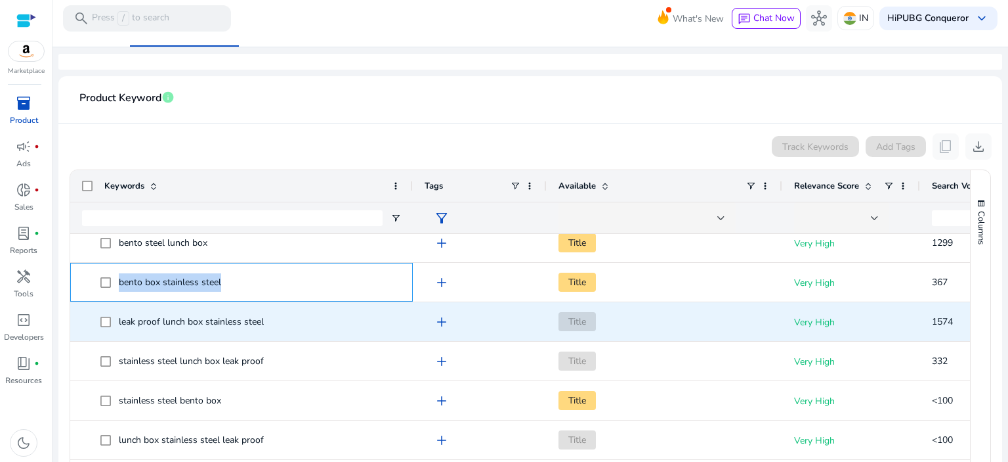
copy span "bento box stainless steel"
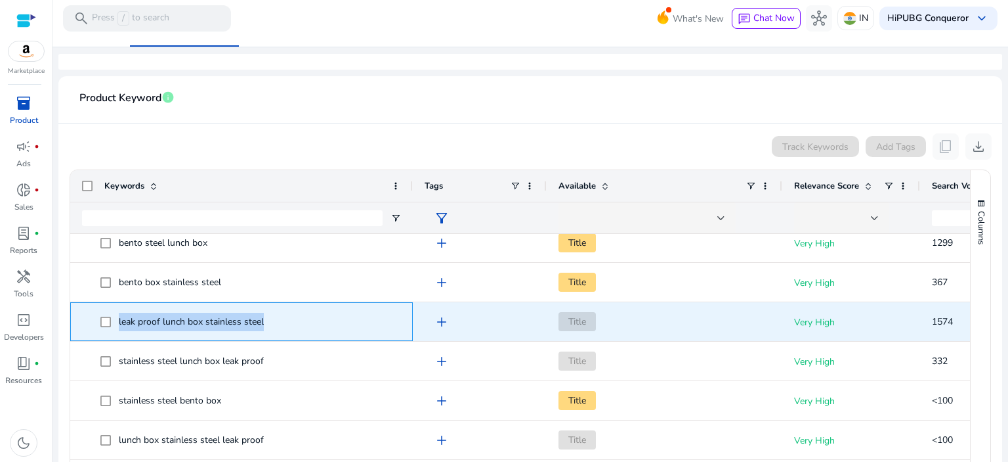
drag, startPoint x: 260, startPoint y: 322, endPoint x: 163, endPoint y: 327, distance: 97.3
click at [120, 328] on span "leak proof lunch box stainless steel" at bounding box center [250, 321] width 301 height 27
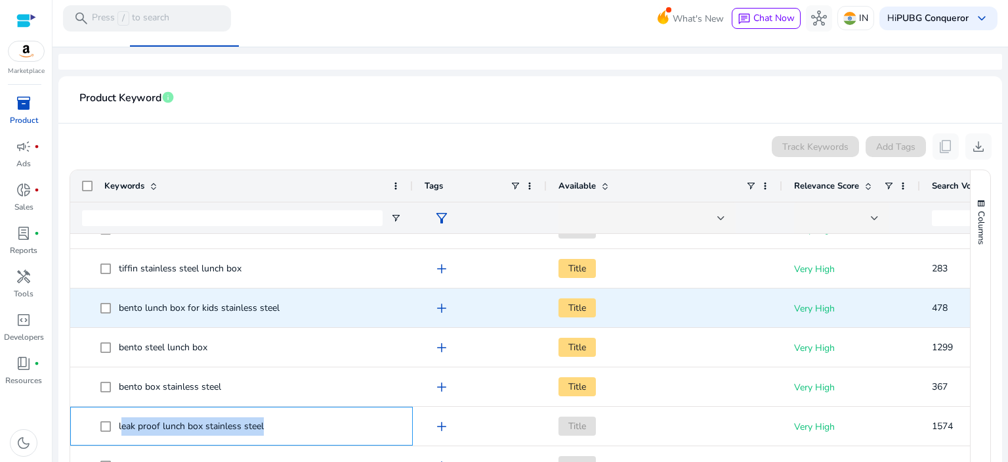
scroll to position [142, 0]
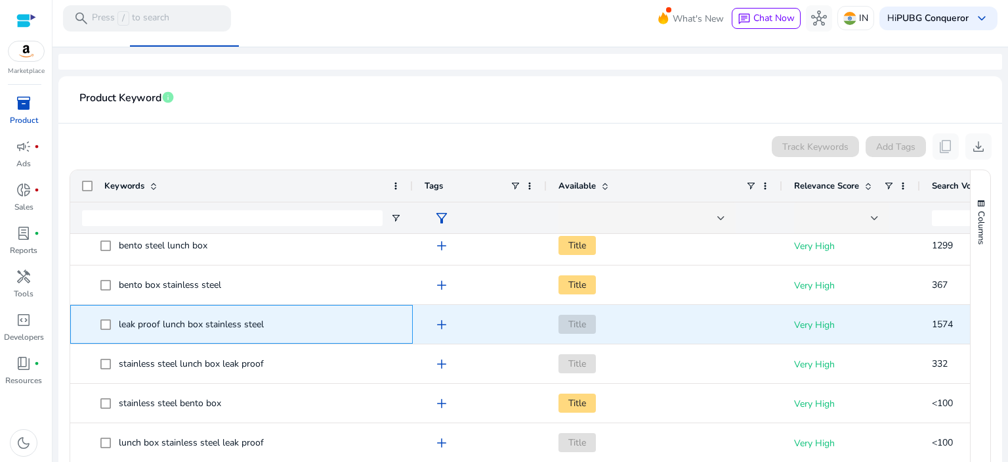
click at [287, 315] on span "leak proof lunch box stainless steel" at bounding box center [250, 324] width 301 height 27
drag, startPoint x: 274, startPoint y: 316, endPoint x: 118, endPoint y: 321, distance: 157.0
click at [118, 321] on span "leak proof lunch box stainless steel" at bounding box center [250, 324] width 301 height 27
copy span "leak proof lunch box stainless steel"
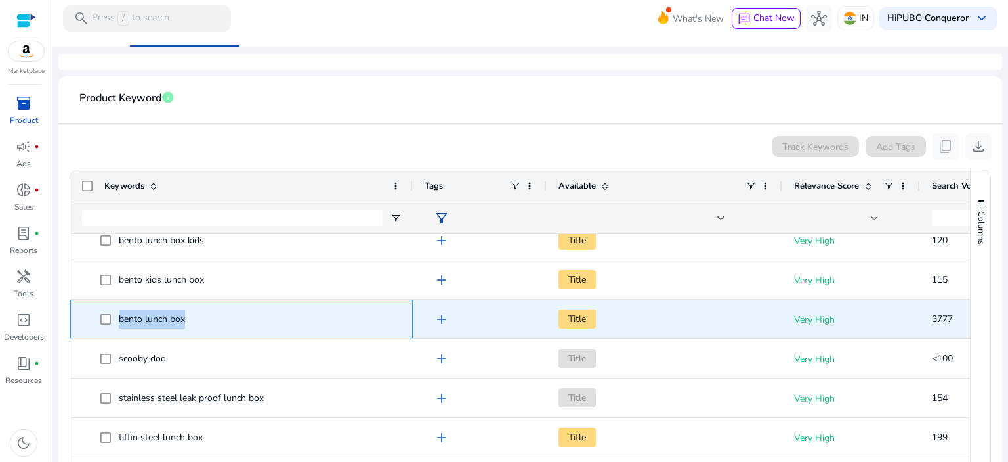
drag, startPoint x: 190, startPoint y: 324, endPoint x: 114, endPoint y: 320, distance: 76.3
click at [114, 320] on span "bento lunch box" at bounding box center [250, 318] width 301 height 27
copy span "bento lunch box"
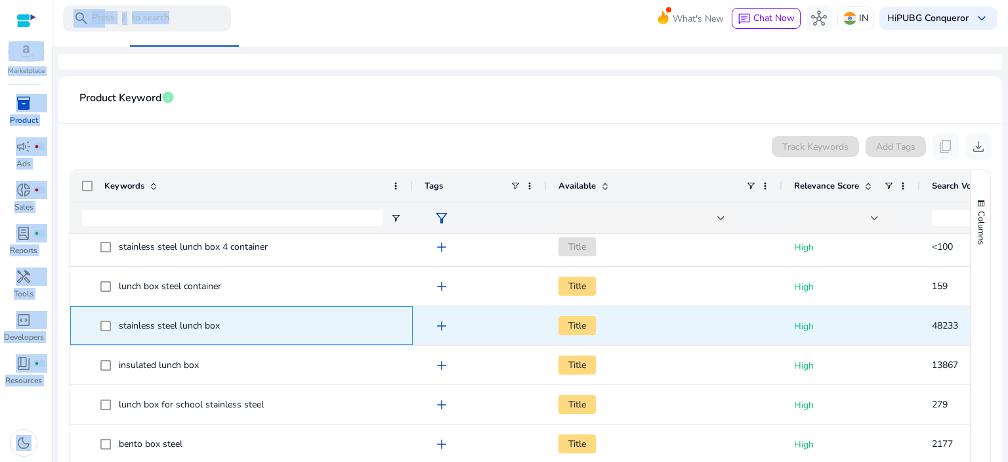
drag, startPoint x: 228, startPoint y: 324, endPoint x: 160, endPoint y: 341, distance: 69.7
click at [160, 339] on span "stainless steel lunch box" at bounding box center [241, 325] width 319 height 27
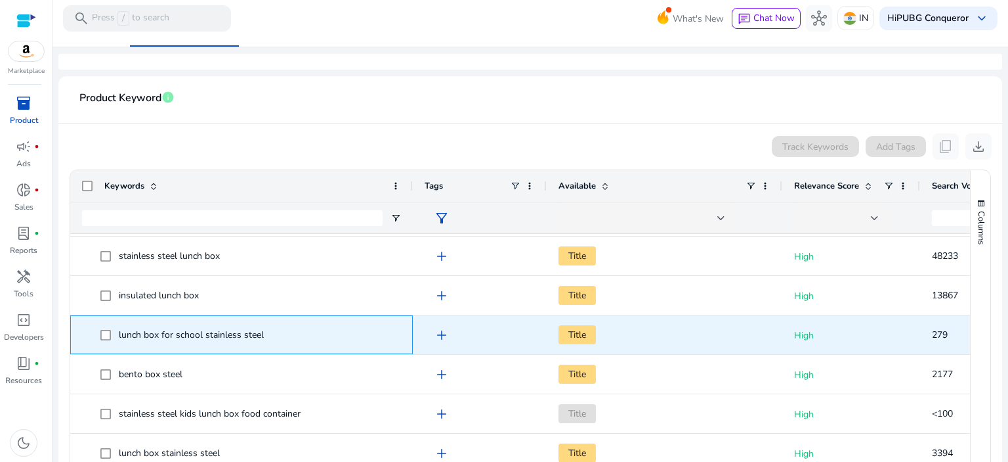
click at [271, 334] on span "lunch box for school stainless steel" at bounding box center [250, 334] width 301 height 27
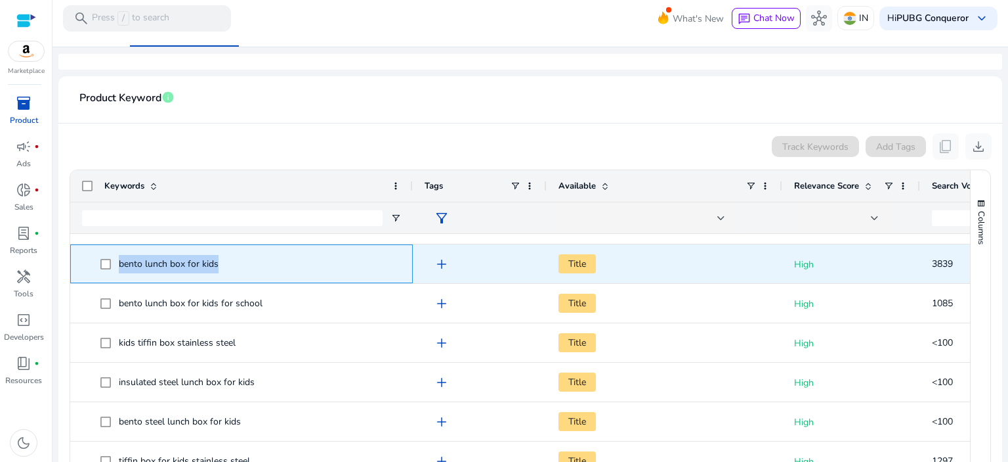
drag, startPoint x: 227, startPoint y: 258, endPoint x: 110, endPoint y: 272, distance: 118.3
click at [110, 272] on span "bento lunch box for kids" at bounding box center [250, 263] width 301 height 27
copy span "bento lunch box for kids"
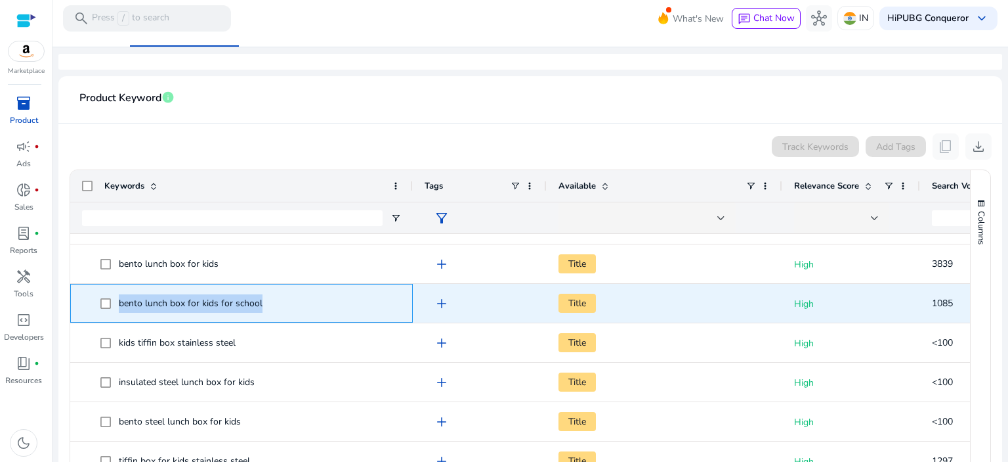
drag, startPoint x: 274, startPoint y: 306, endPoint x: 116, endPoint y: 303, distance: 158.2
click at [116, 303] on span "bento lunch box for kids for school" at bounding box center [250, 303] width 301 height 27
copy span "bento lunch box for kids for school"
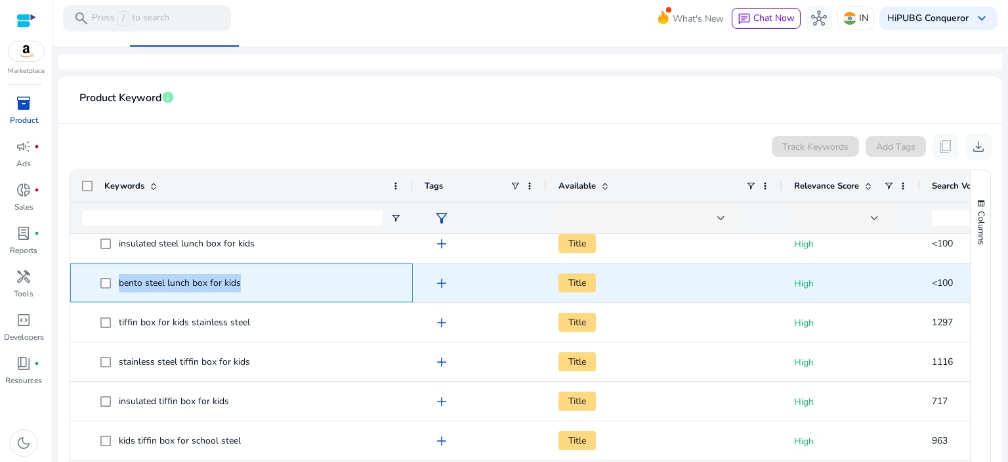
drag, startPoint x: 260, startPoint y: 283, endPoint x: 113, endPoint y: 277, distance: 147.2
click at [113, 278] on span "bento steel lunch box for kids" at bounding box center [250, 282] width 301 height 27
copy span "bento steel lunch box for kids"
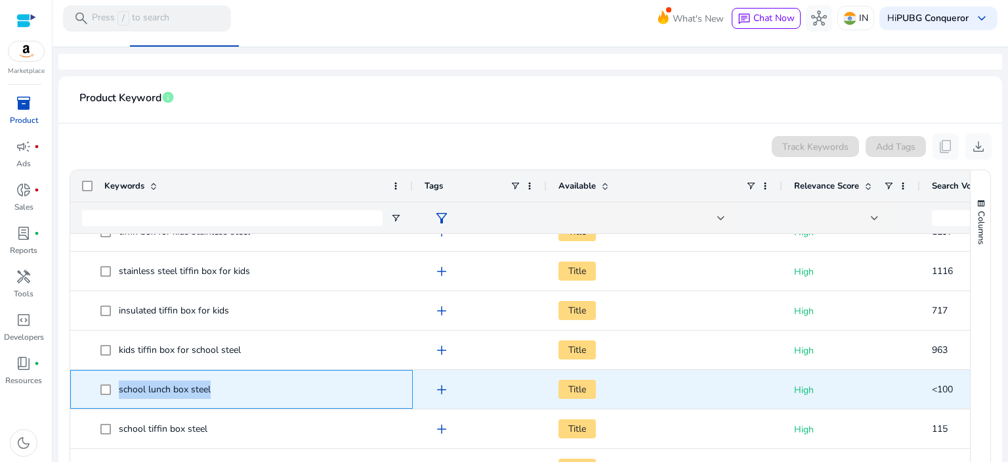
drag, startPoint x: 225, startPoint y: 389, endPoint x: 115, endPoint y: 385, distance: 110.4
click at [115, 385] on span "school lunch box steel" at bounding box center [250, 389] width 301 height 27
copy span "school lunch box steel"
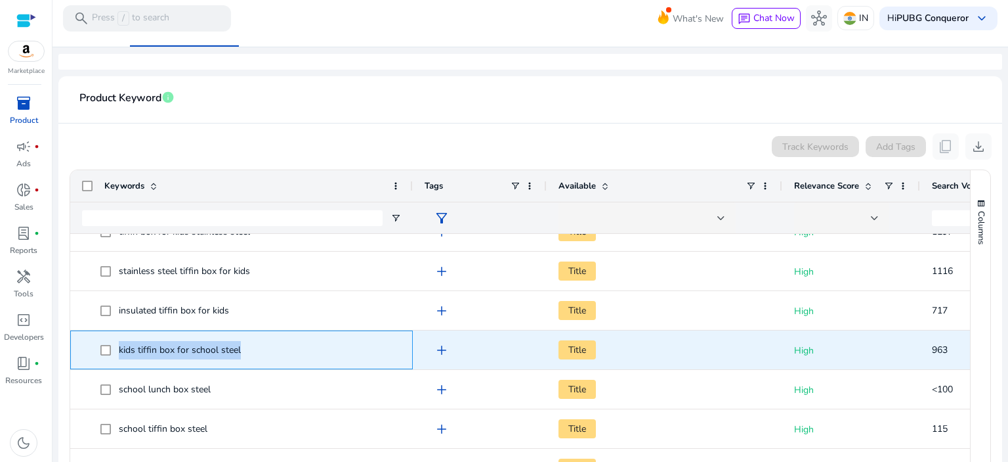
drag, startPoint x: 262, startPoint y: 351, endPoint x: 111, endPoint y: 346, distance: 151.1
click at [111, 346] on span "kids tiffin box for school steel" at bounding box center [250, 349] width 301 height 27
copy span "kids tiffin box for school steel"
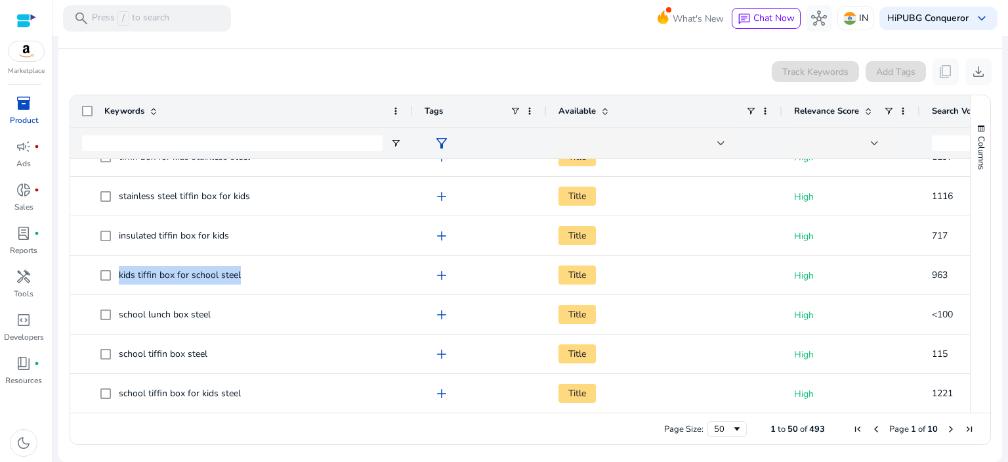
click at [947, 427] on span "Next Page" at bounding box center [951, 428] width 11 height 11
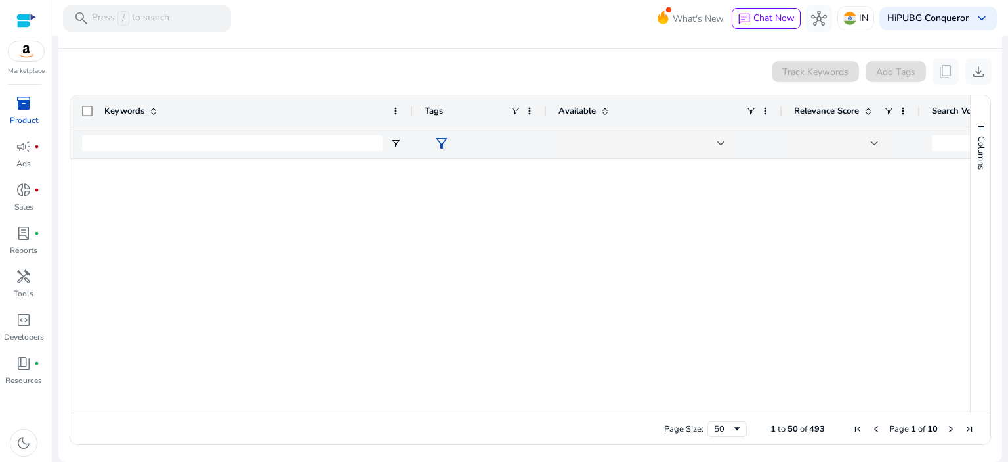
click at [947, 427] on span "Next Page" at bounding box center [951, 428] width 11 height 11
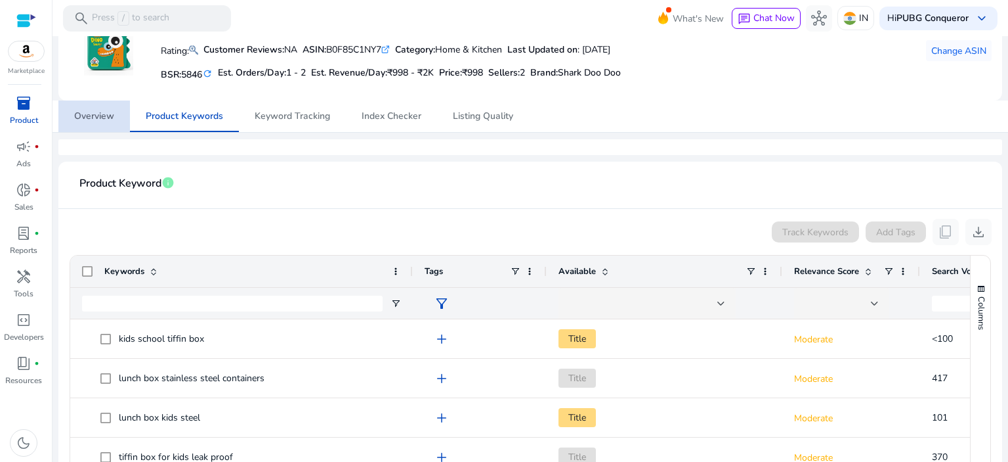
click at [114, 113] on span "Overview" at bounding box center [94, 116] width 40 height 9
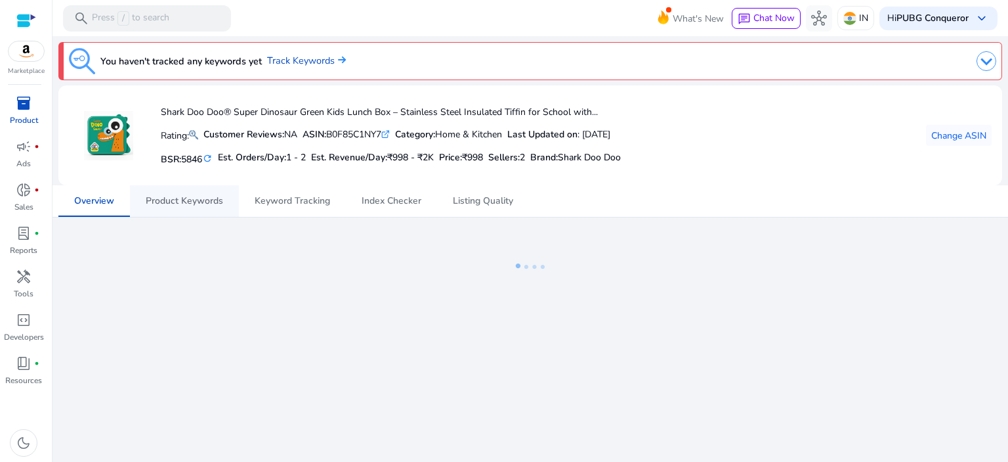
click at [197, 200] on span "Product Keywords" at bounding box center [184, 200] width 77 height 9
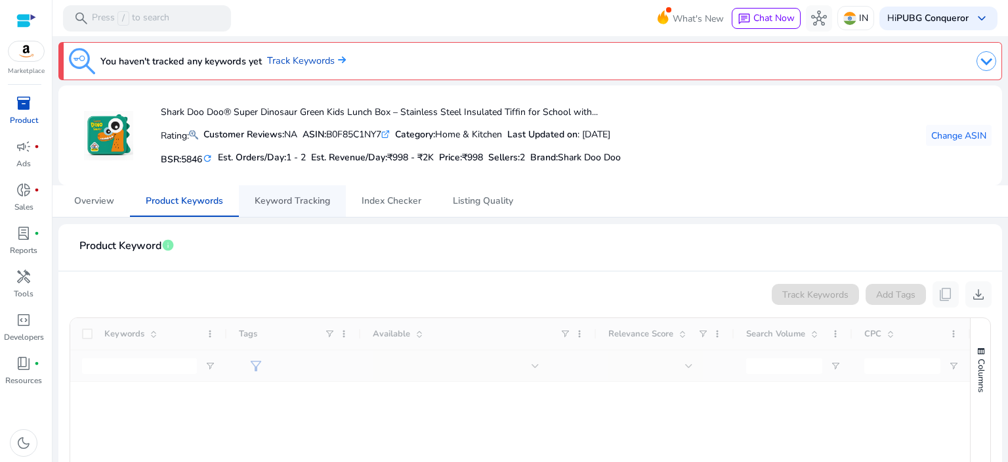
click at [315, 204] on span "Keyword Tracking" at bounding box center [293, 200] width 76 height 9
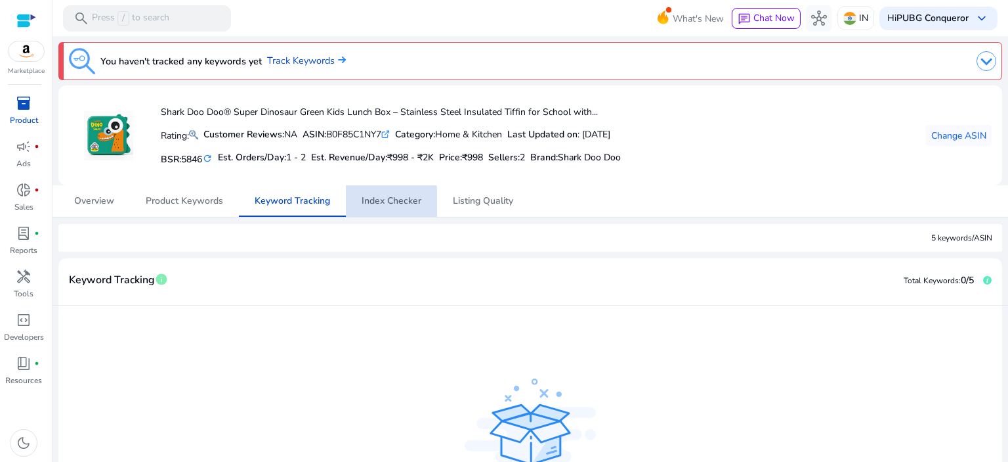
click at [385, 204] on span "Index Checker" at bounding box center [392, 200] width 60 height 9
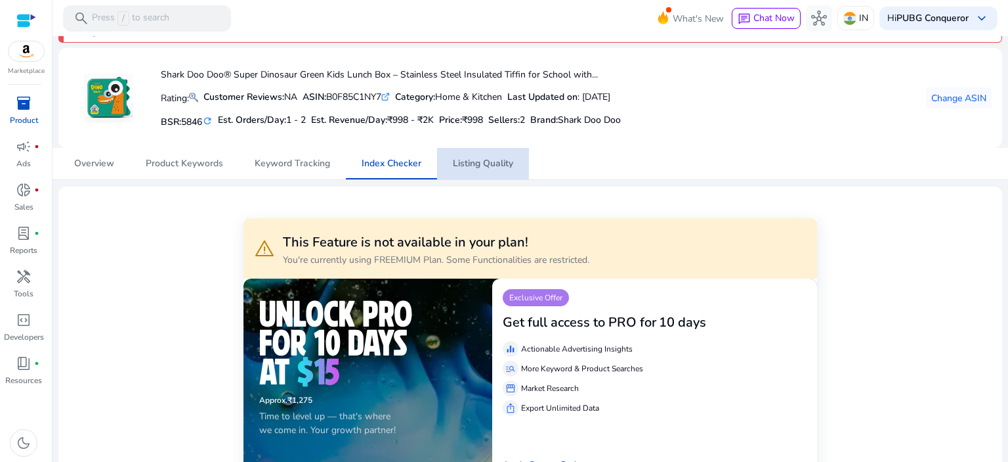
click at [507, 170] on span "Listing Quality" at bounding box center [483, 164] width 60 height 32
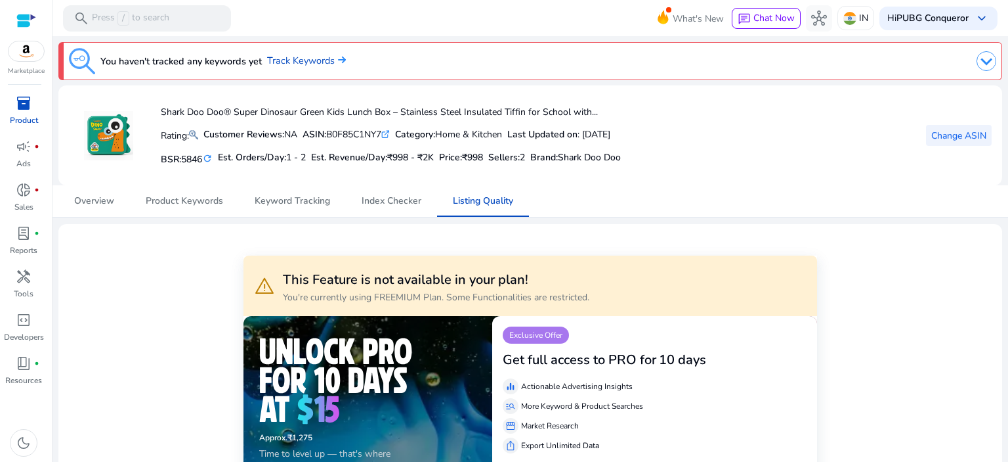
click at [946, 133] on span "Change ASIN" at bounding box center [959, 136] width 55 height 14
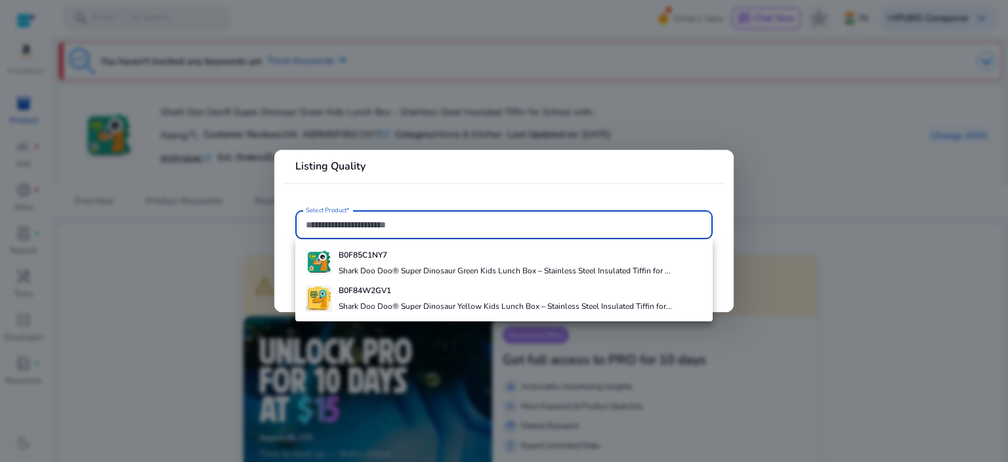
paste input "**********"
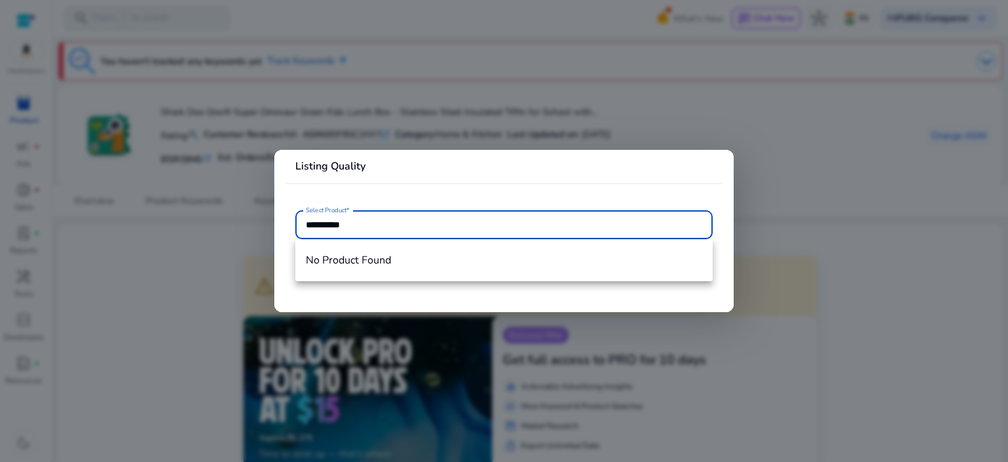
type input "**********"
click at [465, 188] on mat-card "**********" at bounding box center [504, 231] width 460 height 162
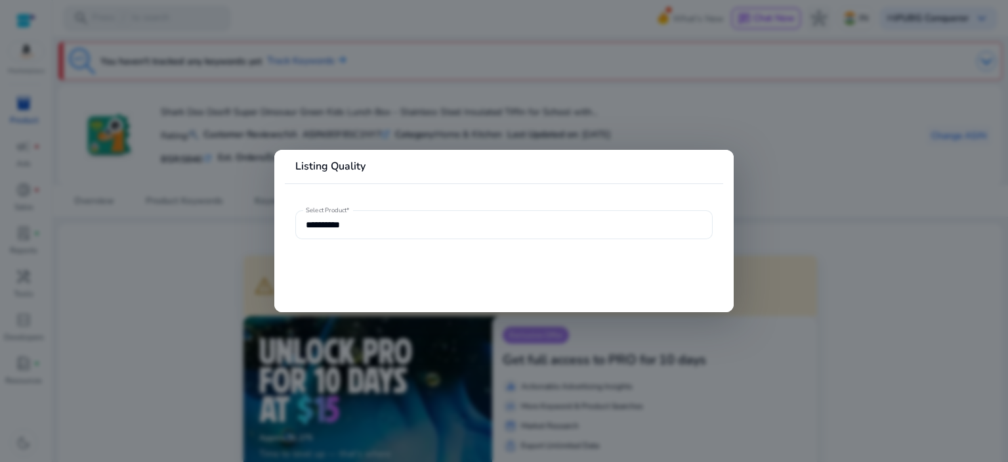
click at [453, 225] on input "**********" at bounding box center [504, 224] width 397 height 14
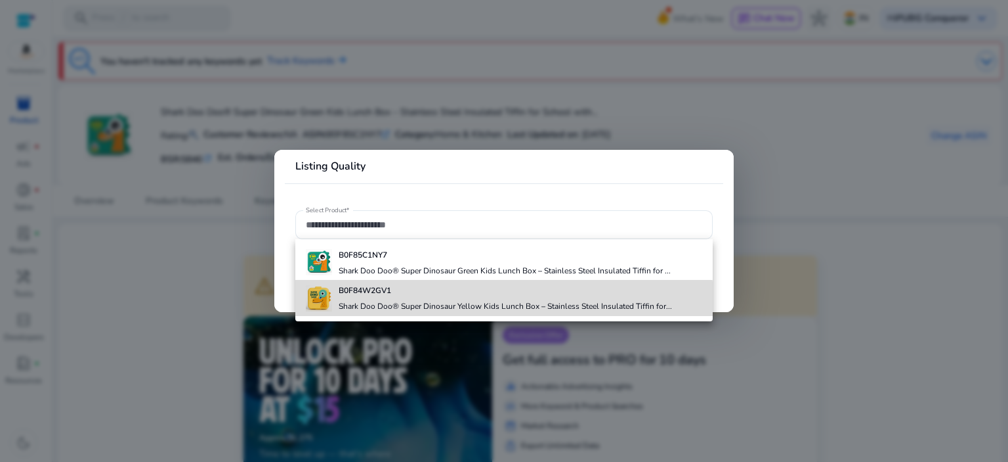
click at [443, 314] on div "B0F84W2GV1 Shark Doo Doo® Super Dinosaur Yellow Kids Lunch Box – Stainless Stee…" at bounding box center [506, 297] width 334 height 35
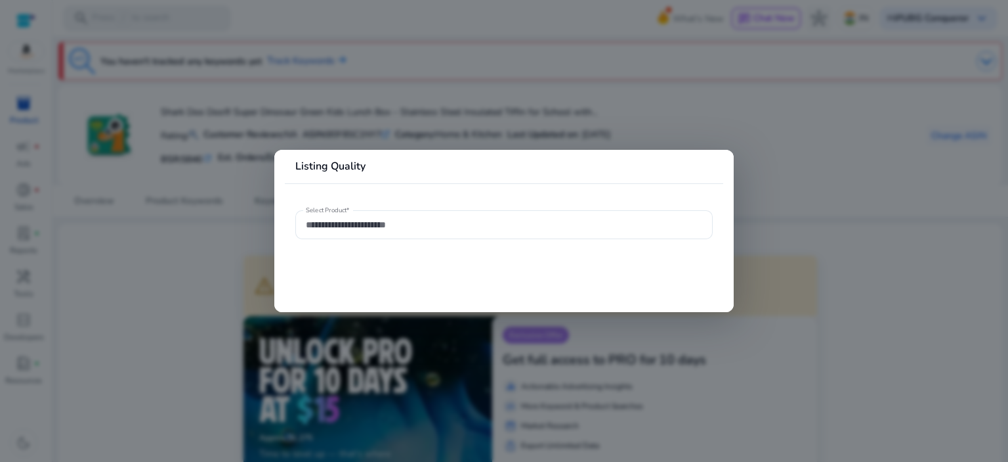
type input "**********"
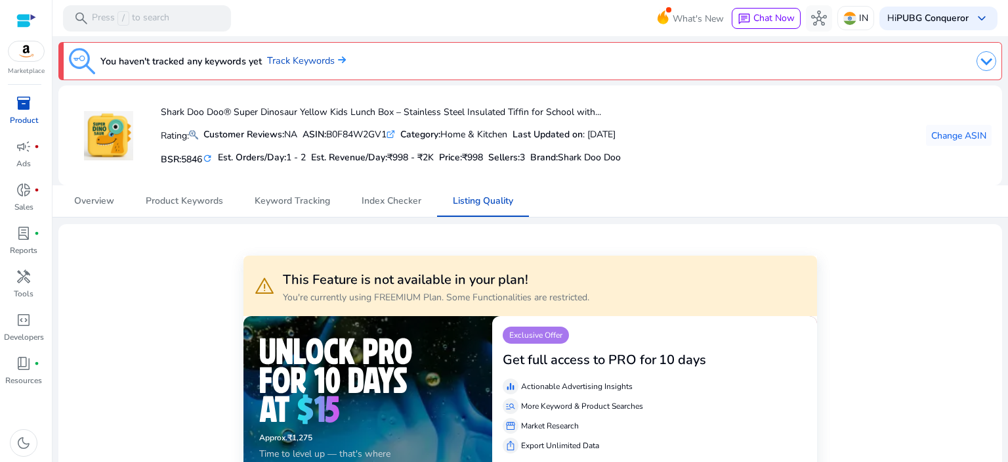
click at [34, 101] on div "inventory_2" at bounding box center [23, 103] width 37 height 21
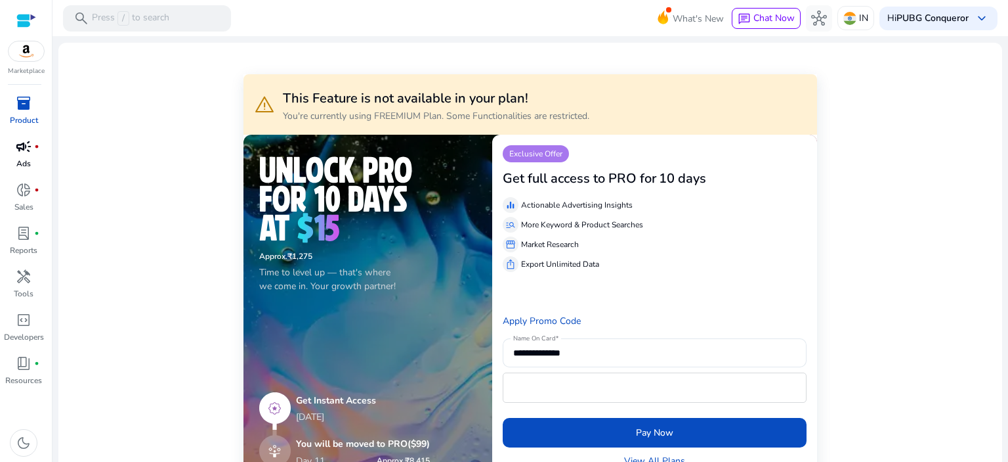
scroll to position [170, 0]
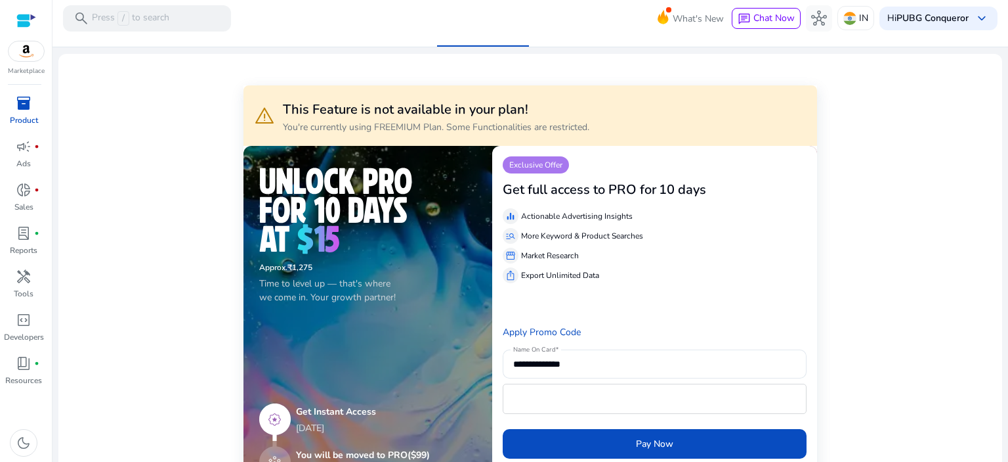
click at [32, 111] on span "inventory_2" at bounding box center [24, 103] width 16 height 16
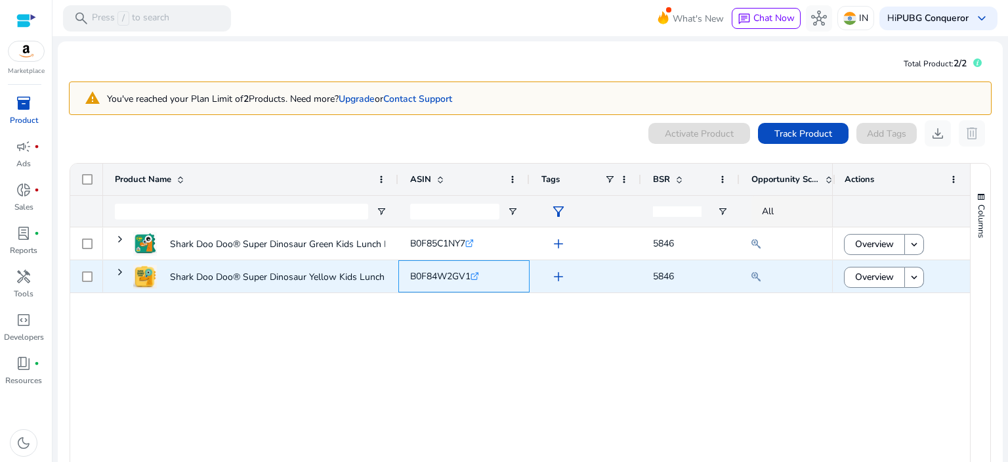
click at [476, 277] on icon ".st0{fill:#2c8af8}" at bounding box center [475, 276] width 9 height 9
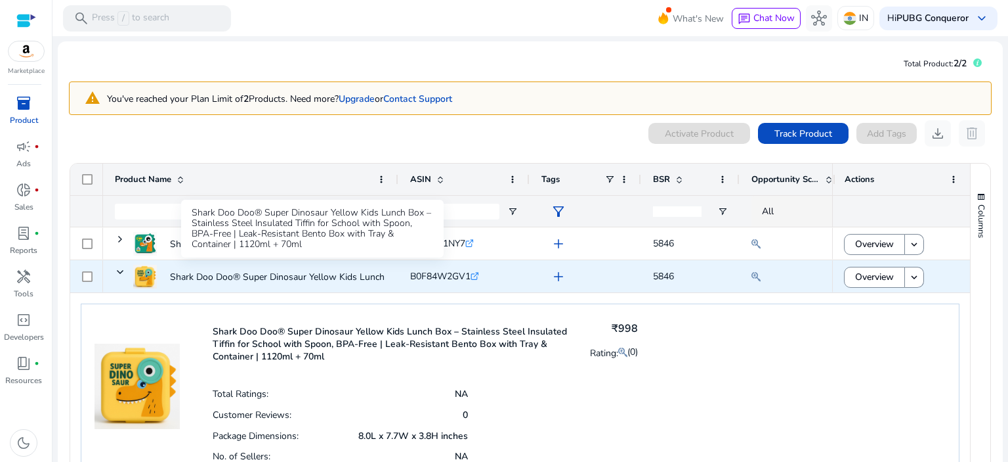
click at [328, 284] on p "Shark Doo Doo® Super Dinosaur Yellow Kids Lunch Box – Stainless..." at bounding box center [313, 276] width 286 height 27
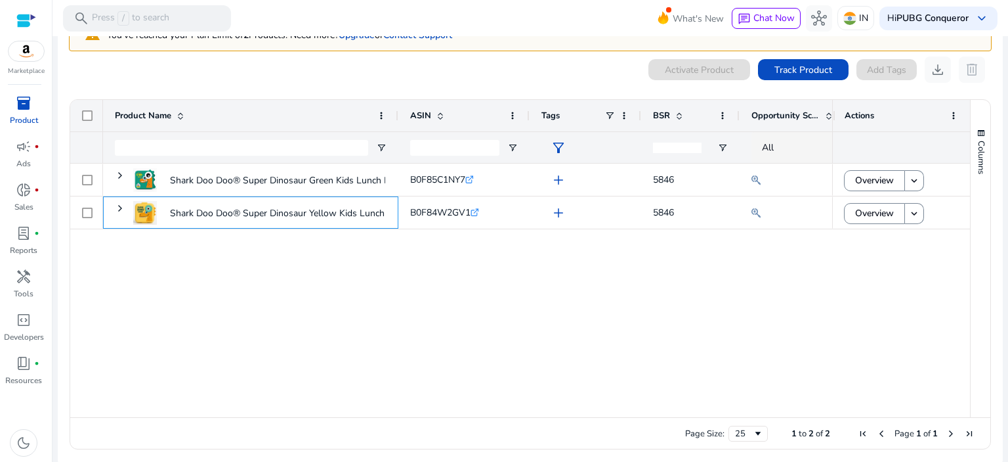
scroll to position [68, 0]
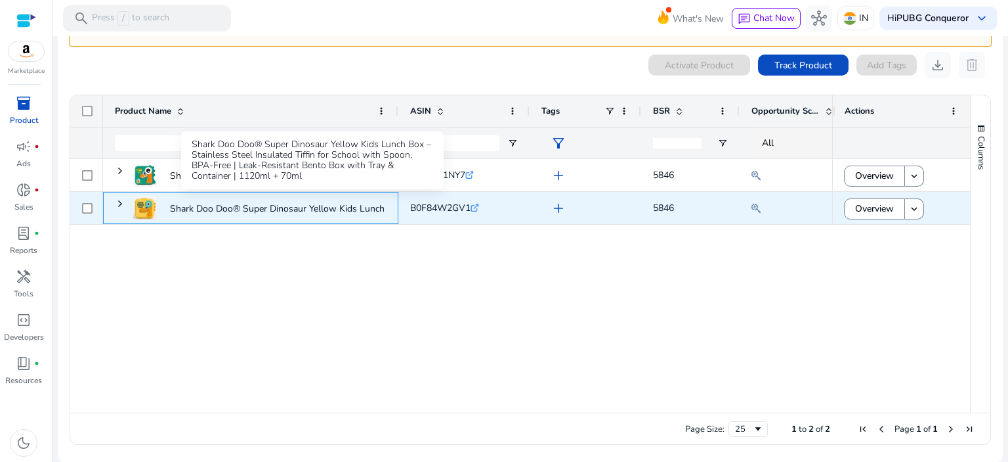
click at [362, 211] on p "Shark Doo Doo® Super Dinosaur Yellow Kids Lunch Box – Stainless..." at bounding box center [313, 208] width 286 height 27
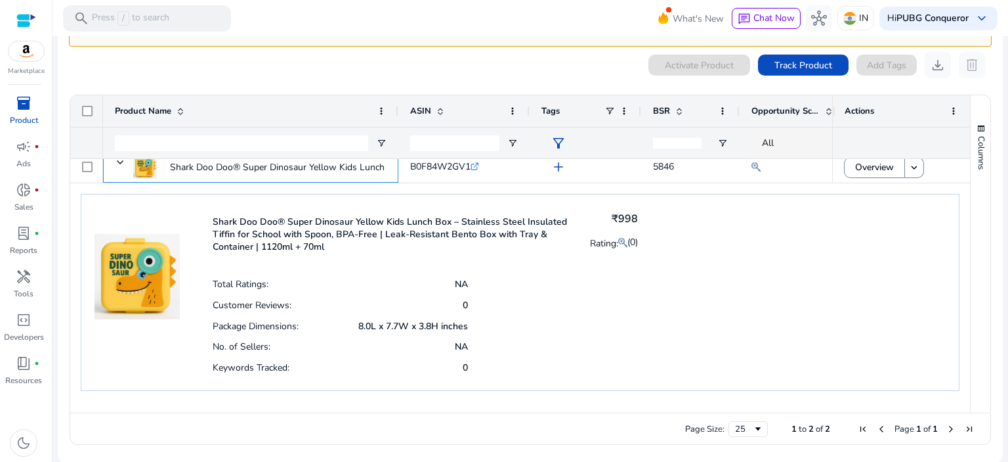
scroll to position [42, 0]
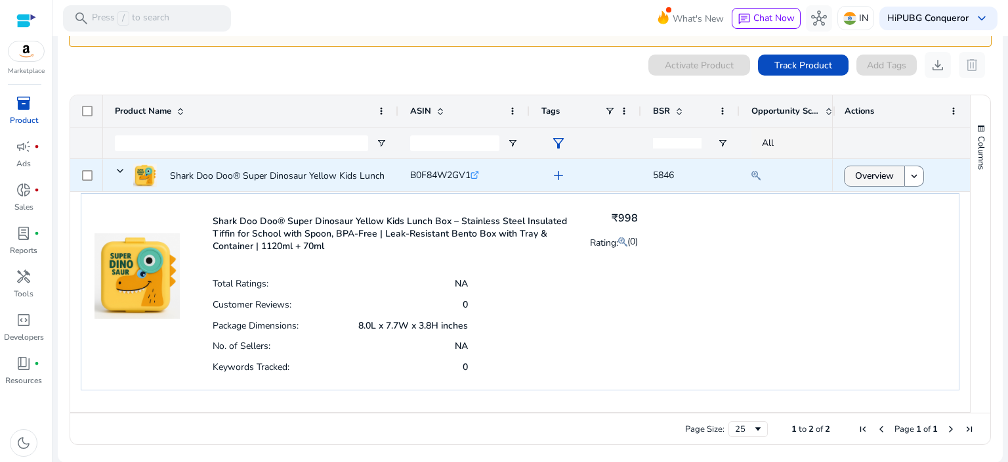
click at [865, 175] on span "Overview" at bounding box center [874, 175] width 39 height 27
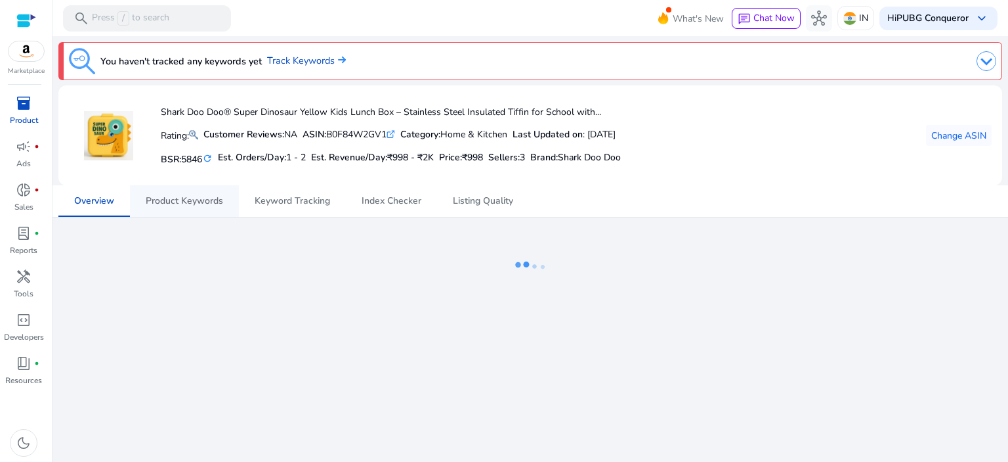
click at [200, 205] on span "Product Keywords" at bounding box center [184, 200] width 77 height 9
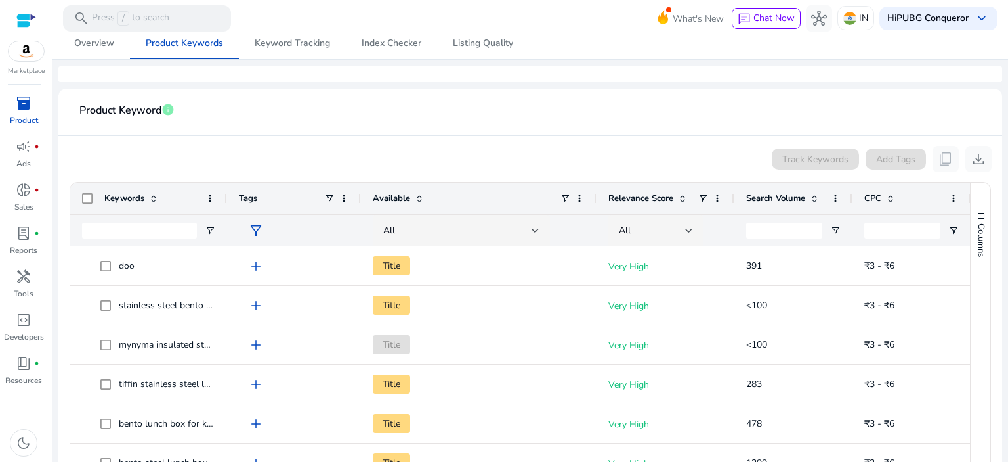
scroll to position [245, 0]
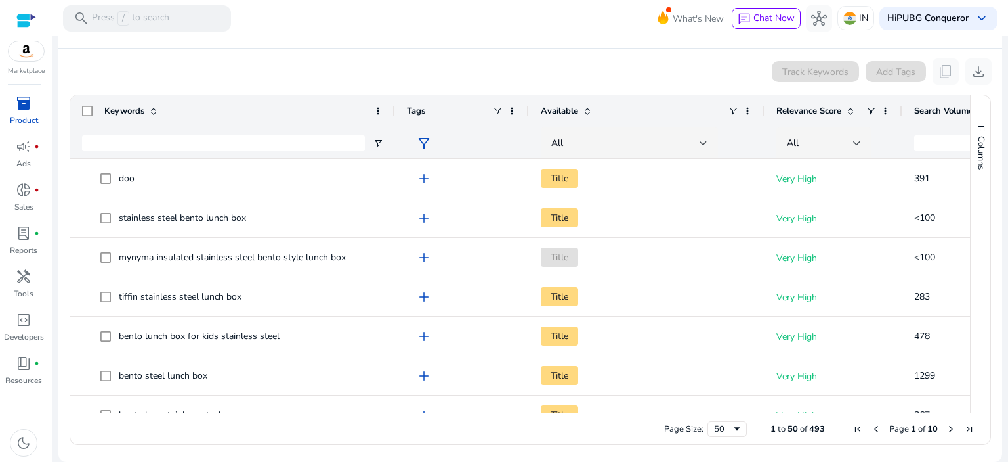
drag, startPoint x: 225, startPoint y: 112, endPoint x: 452, endPoint y: 108, distance: 227.2
click at [397, 108] on div at bounding box center [394, 111] width 5 height 32
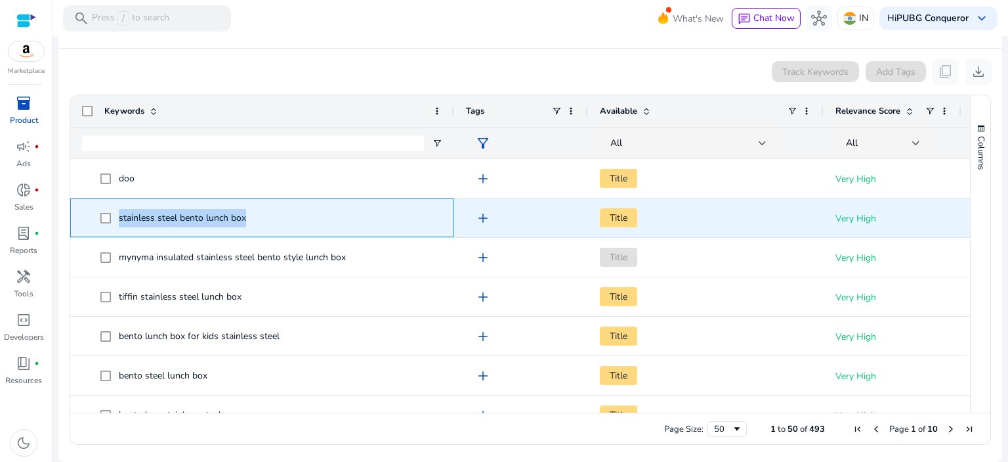
drag, startPoint x: 263, startPoint y: 214, endPoint x: 116, endPoint y: 222, distance: 146.6
click at [116, 222] on span "stainless steel bento lunch box" at bounding box center [271, 217] width 342 height 27
copy span "stainless steel bento lunch box"
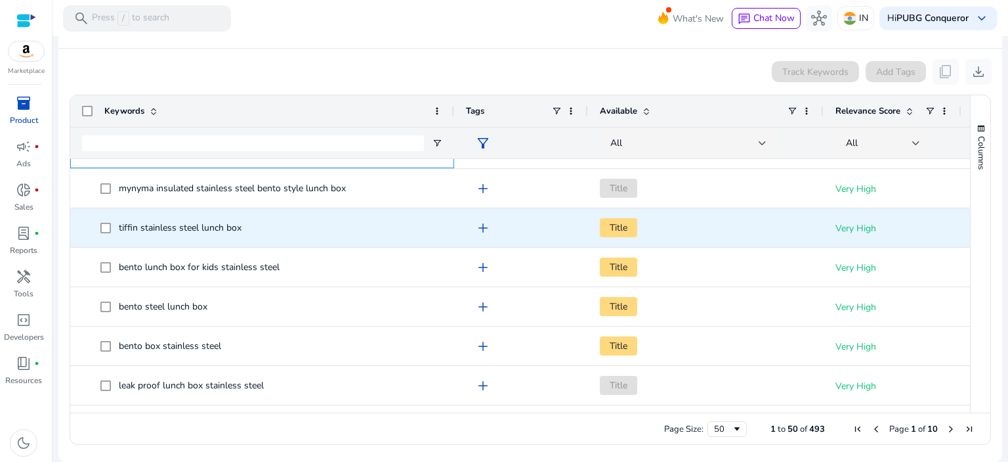
scroll to position [69, 0]
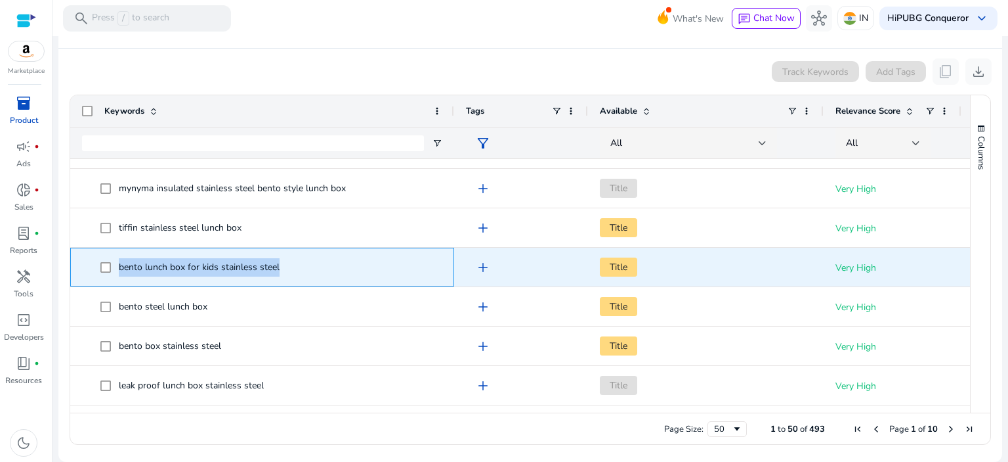
drag, startPoint x: 207, startPoint y: 290, endPoint x: 146, endPoint y: 278, distance: 62.1
click at [113, 274] on span "bento lunch box for kids stainless steel" at bounding box center [271, 266] width 342 height 27
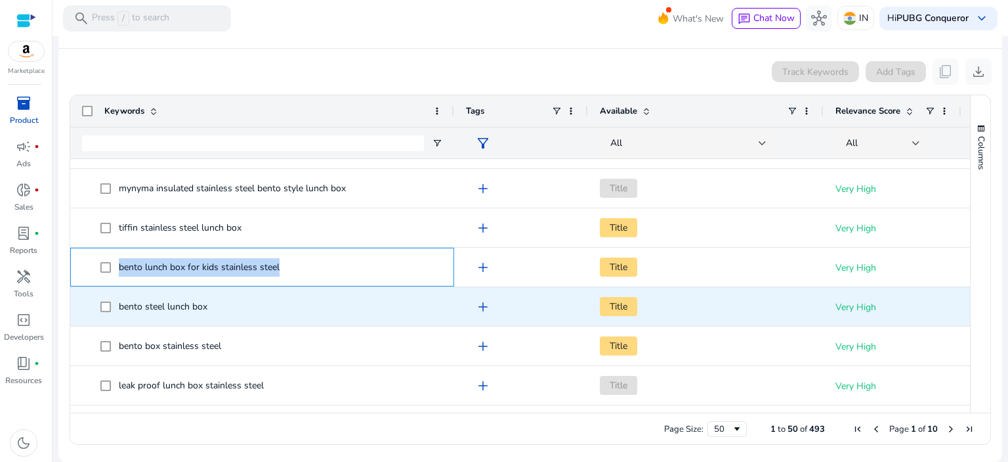
copy span "bento lunch box for kids stainless steel"
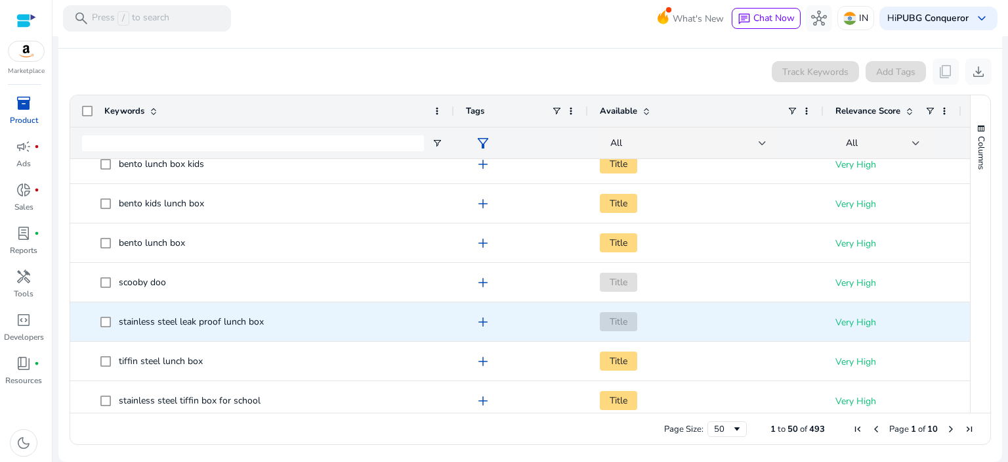
scroll to position [0, 0]
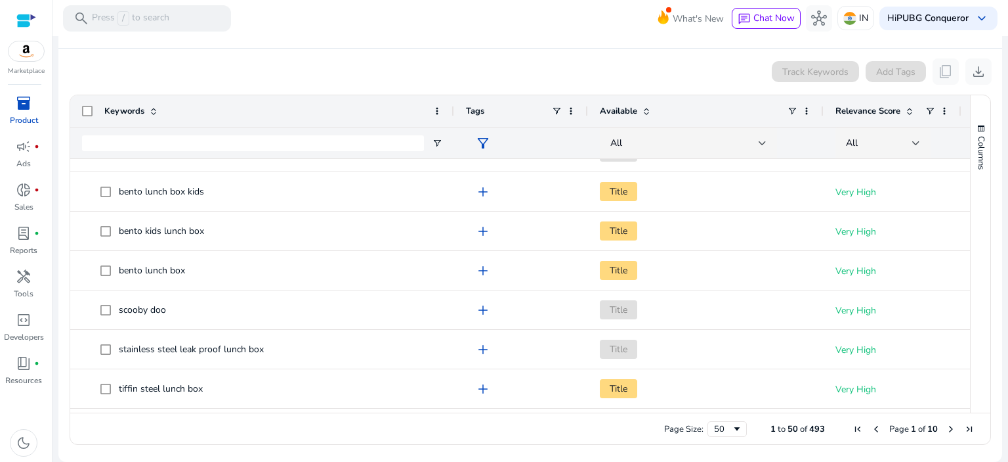
click at [31, 104] on span "inventory_2" at bounding box center [24, 103] width 16 height 16
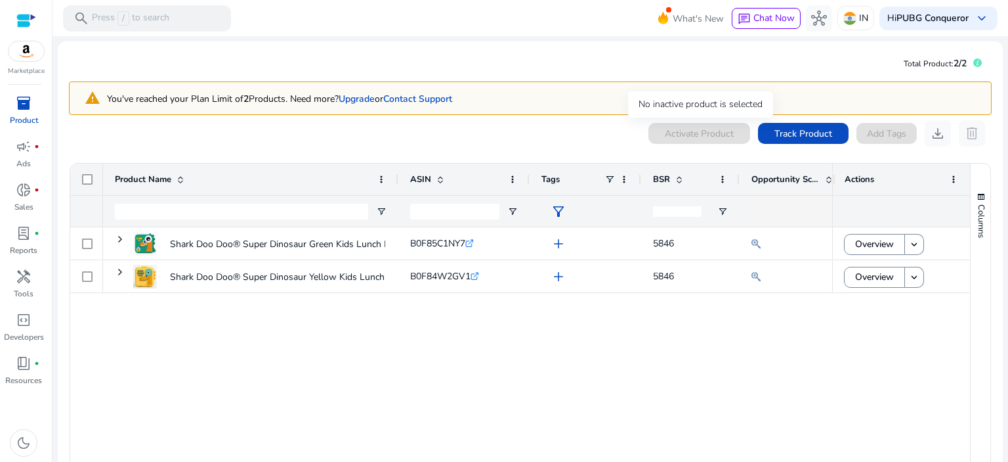
click at [732, 138] on div "Activate Product" at bounding box center [700, 133] width 102 height 21
click at [808, 141] on span at bounding box center [803, 134] width 91 height 32
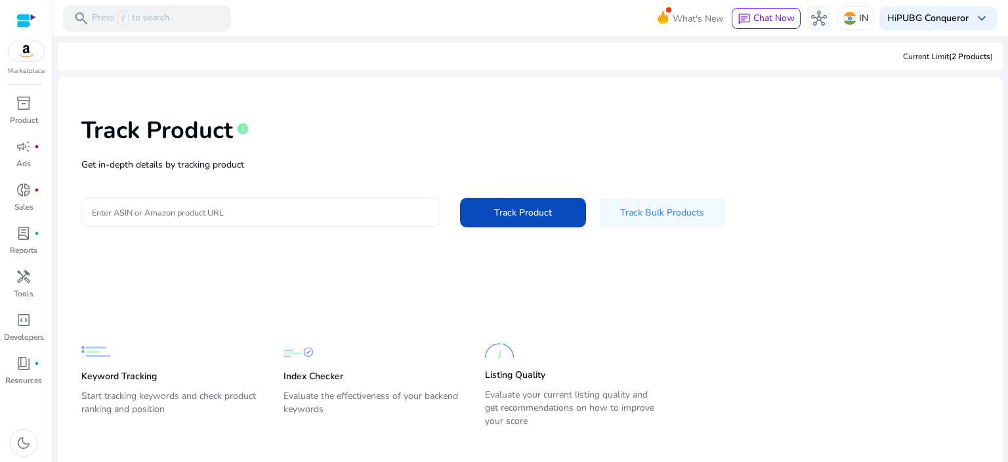
click at [285, 162] on p "Get in-depth details by tracking product" at bounding box center [530, 165] width 898 height 14
click at [277, 205] on input "Enter ASIN or Amazon product URL" at bounding box center [261, 212] width 338 height 14
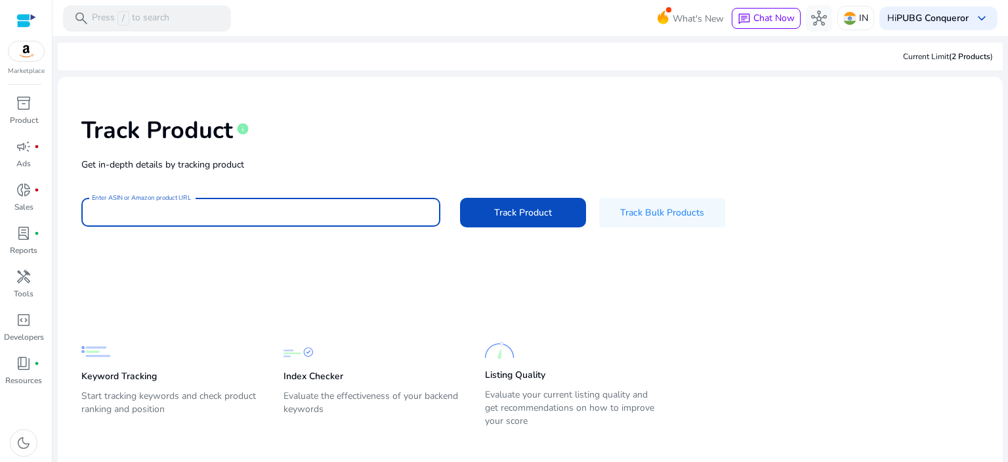
paste input "**********"
type input "**********"
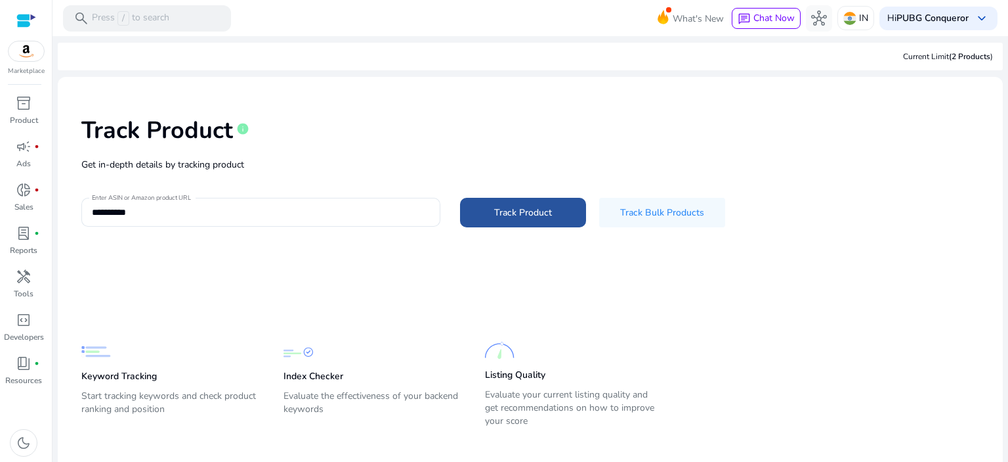
click at [571, 209] on span at bounding box center [523, 212] width 126 height 32
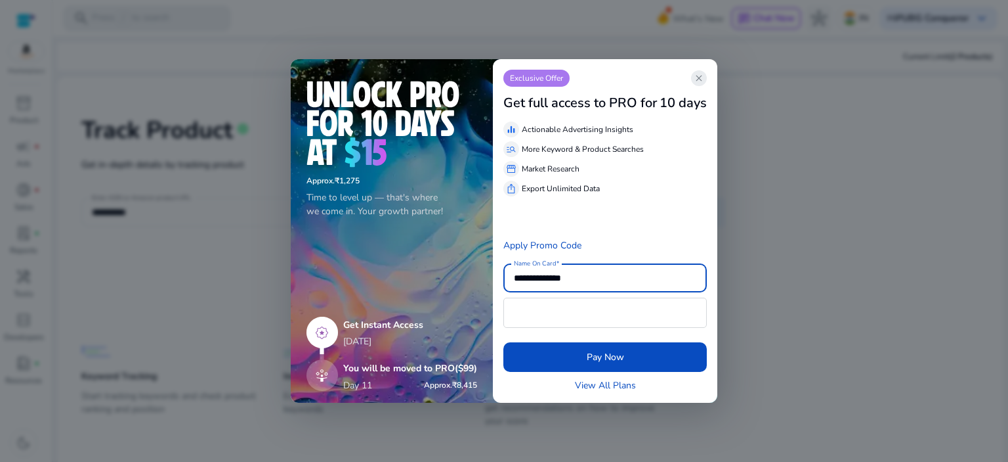
click at [700, 82] on span "close" at bounding box center [699, 78] width 11 height 11
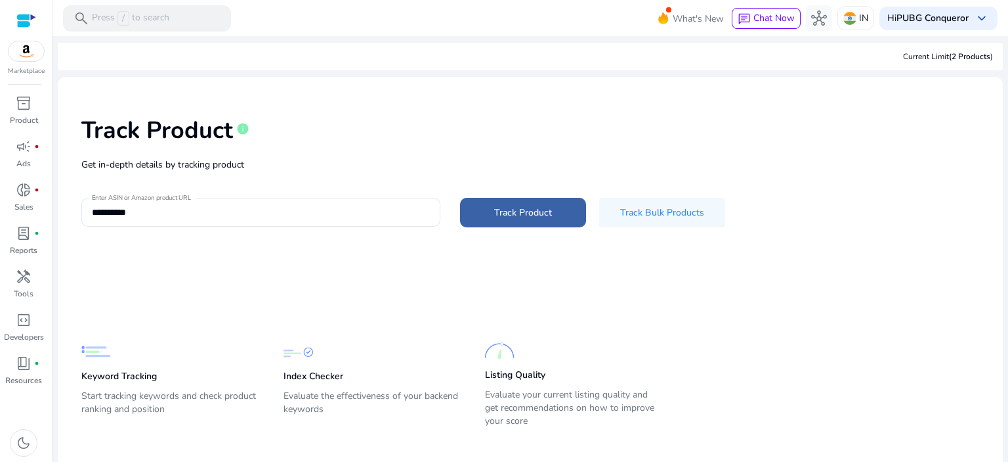
click at [530, 215] on span "Track Product" at bounding box center [523, 212] width 58 height 14
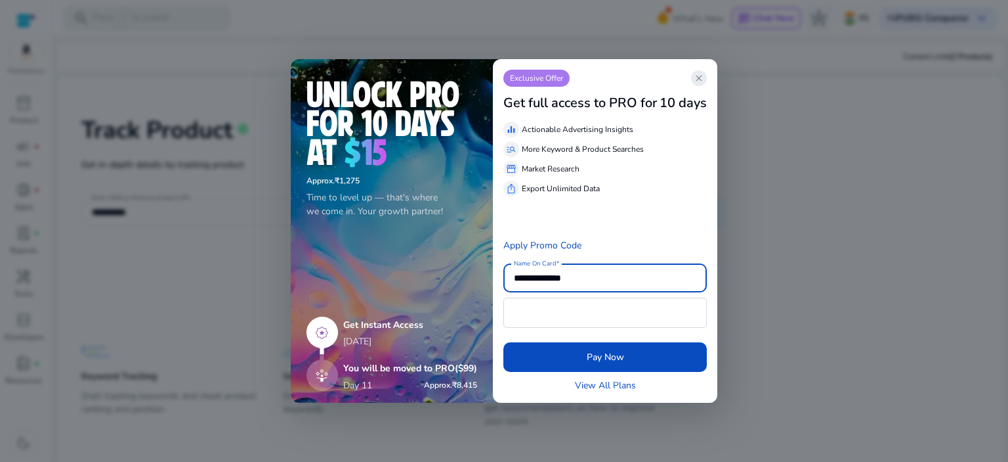
click at [706, 79] on app-icon "close" at bounding box center [699, 78] width 16 height 16
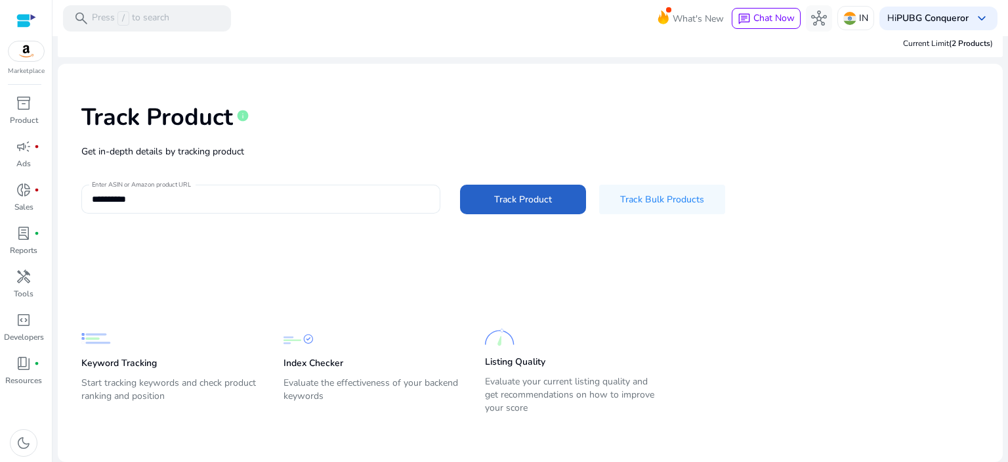
click at [233, 194] on input "**********" at bounding box center [261, 199] width 338 height 14
click at [503, 198] on span "Track Product" at bounding box center [523, 199] width 58 height 14
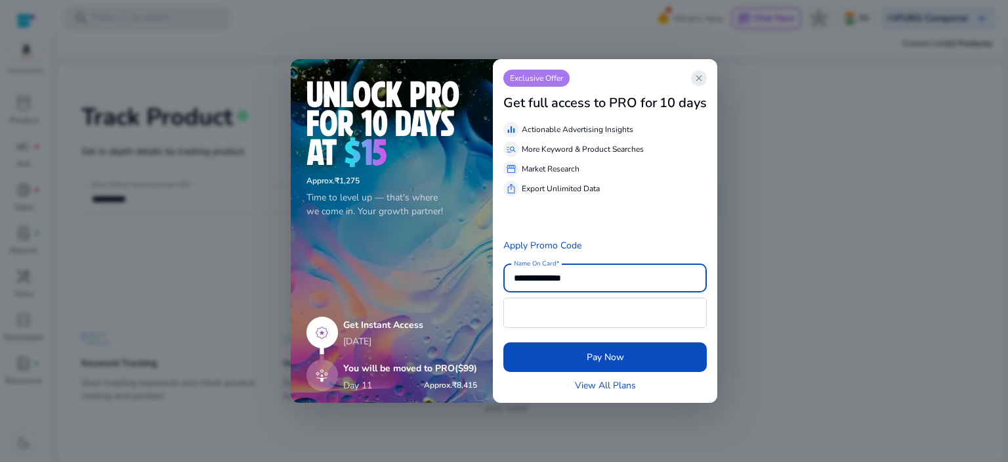
click at [698, 81] on span "close" at bounding box center [699, 78] width 11 height 11
